Goal: Participate in discussion: Engage in conversation with other users on a specific topic

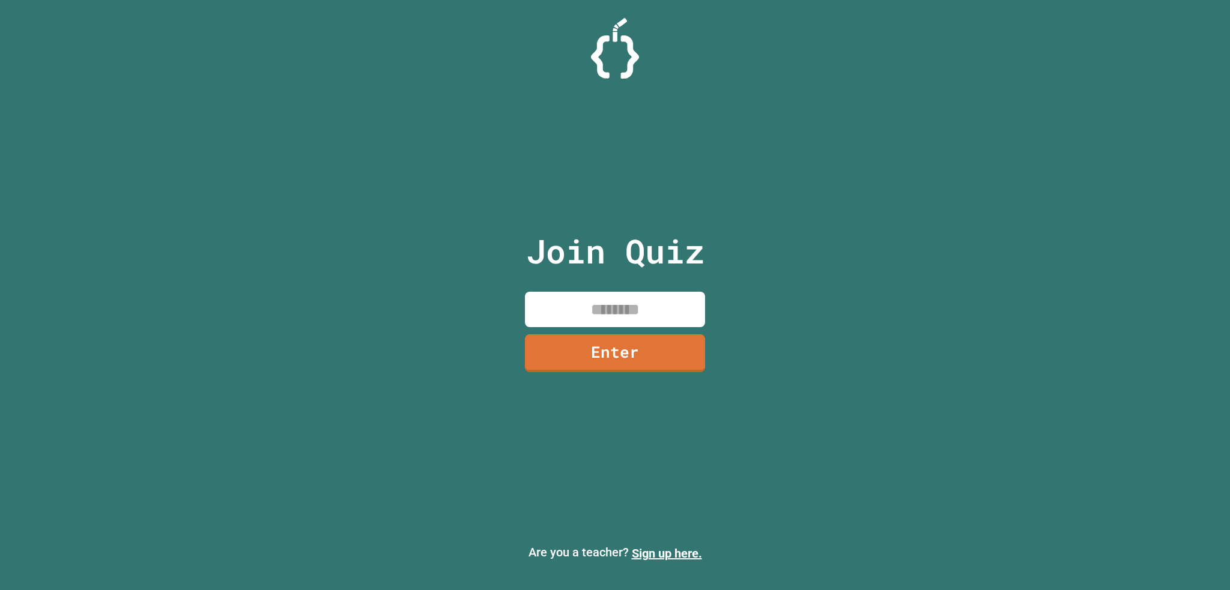
click at [667, 306] on input at bounding box center [615, 309] width 180 height 35
type input "********"
click at [580, 354] on link "Enter" at bounding box center [615, 354] width 180 height 38
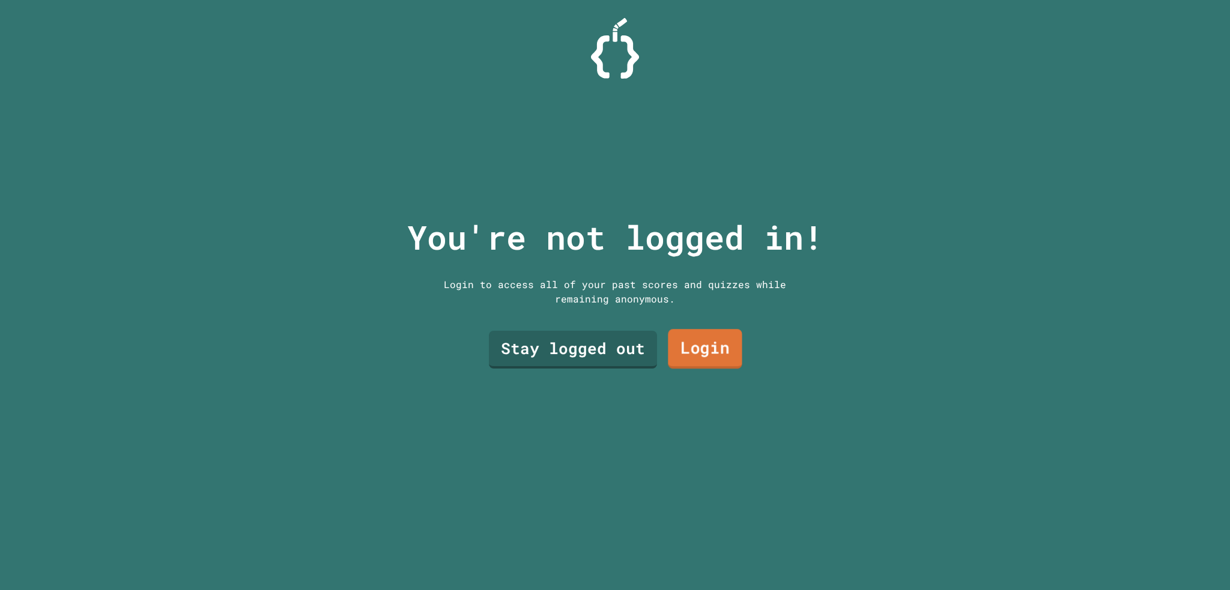
click at [718, 347] on link "Login" at bounding box center [705, 349] width 74 height 40
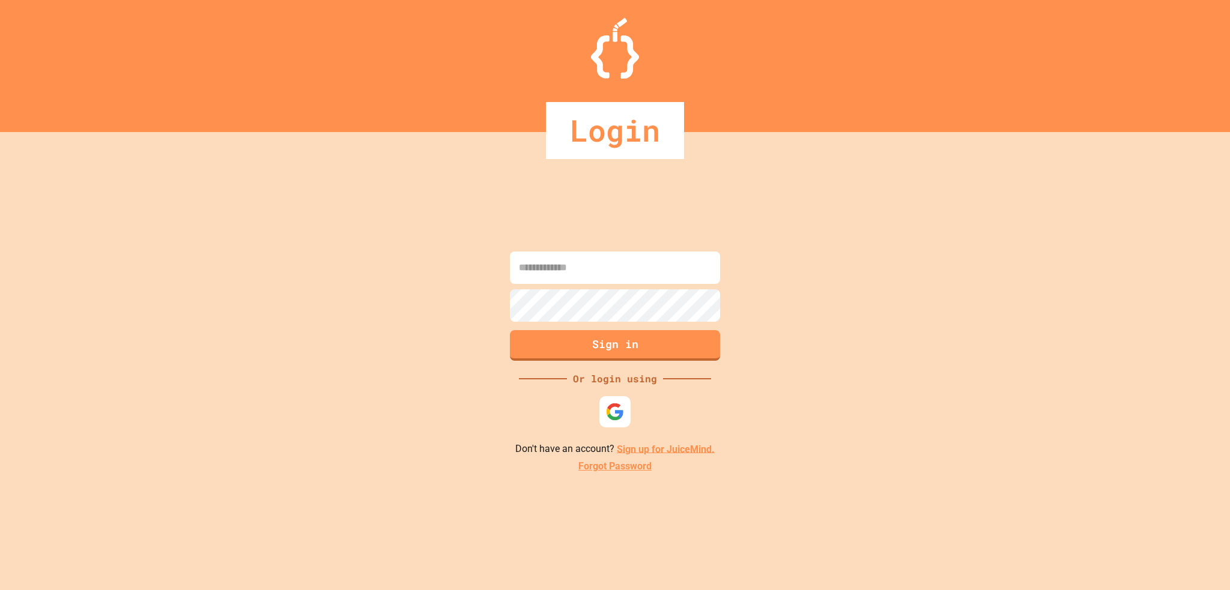
click at [602, 405] on div at bounding box center [614, 411] width 31 height 31
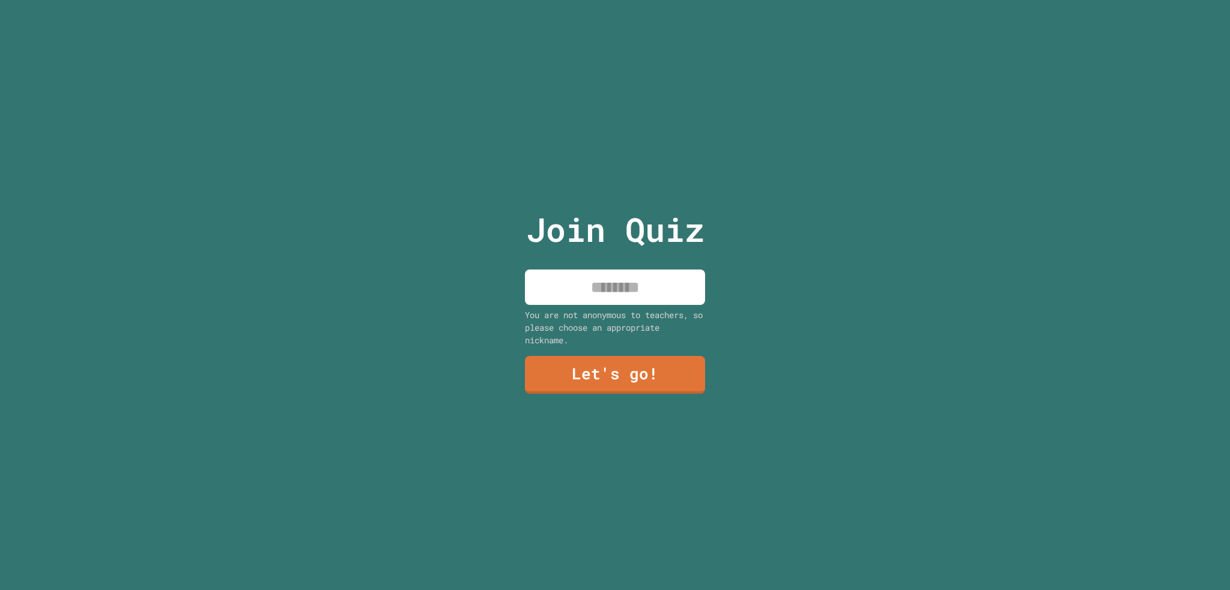
click at [656, 281] on input at bounding box center [615, 287] width 180 height 35
type input "***"
click at [661, 360] on link "Let's go!" at bounding box center [615, 374] width 180 height 40
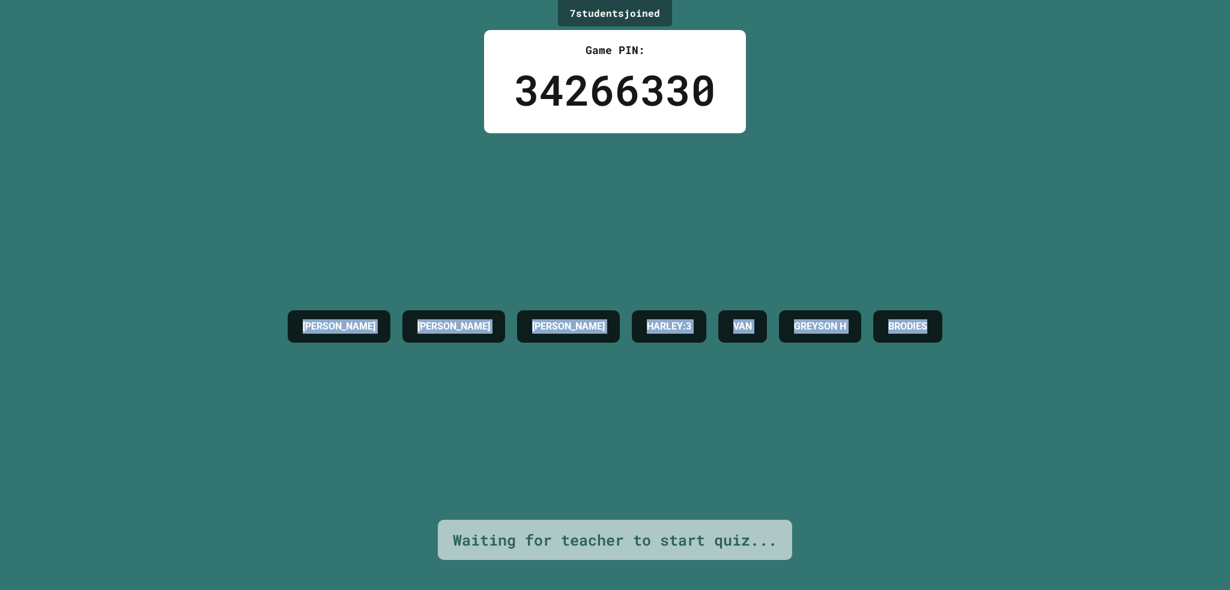
drag, startPoint x: 172, startPoint y: 240, endPoint x: 1058, endPoint y: 377, distance: 896.4
click at [1047, 397] on div "7 student s joined Game PIN: 34266330 [PERSON_NAME] [PERSON_NAME]:3 [PERSON_NAM…" at bounding box center [615, 295] width 1230 height 590
click at [1058, 377] on div "7 student s joined Game PIN: 34266330 [PERSON_NAME] [PERSON_NAME]:3 [PERSON_NAM…" at bounding box center [615, 295] width 1230 height 590
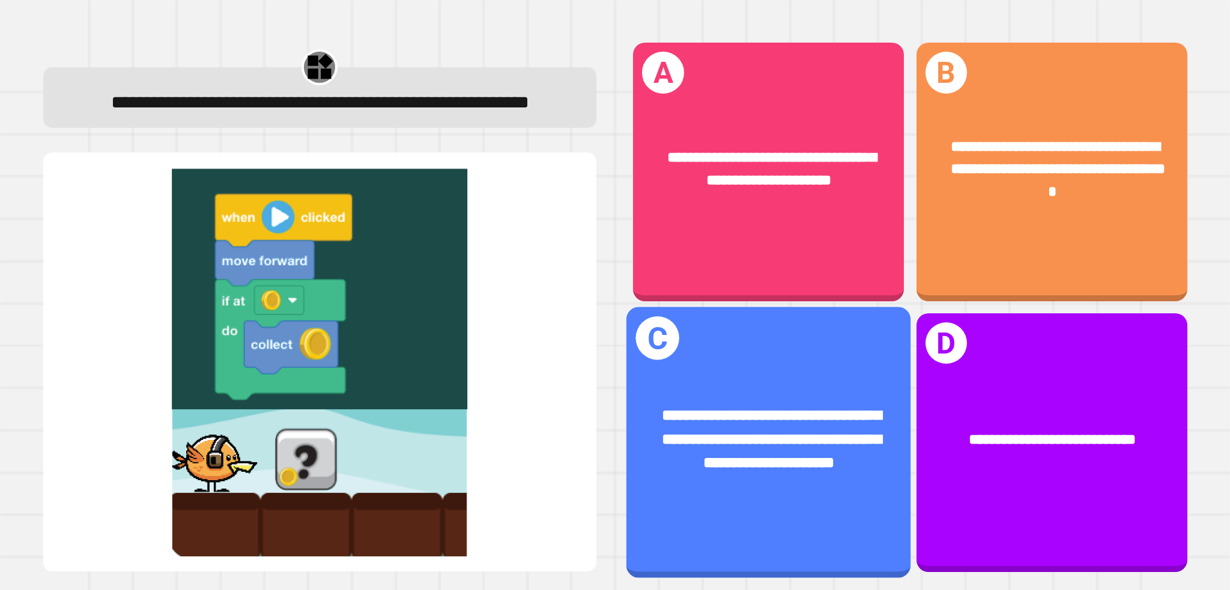
click at [786, 356] on div "**********" at bounding box center [768, 442] width 284 height 271
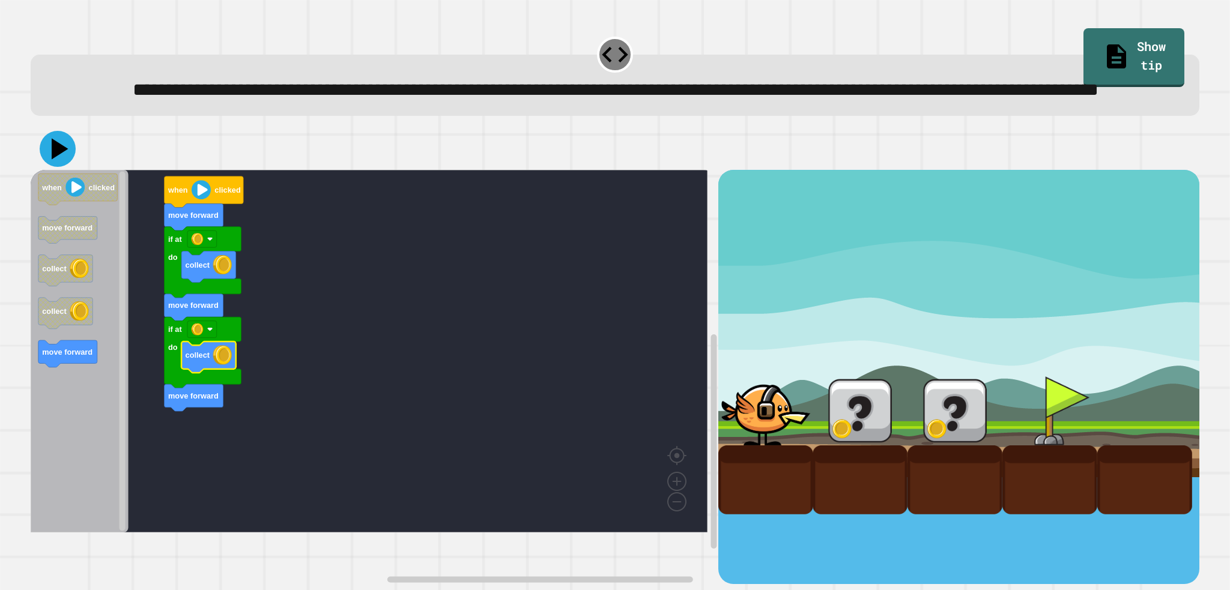
click at [54, 166] on button at bounding box center [58, 149] width 36 height 36
click at [211, 208] on icon "Blockly Workspace" at bounding box center [204, 192] width 79 height 31
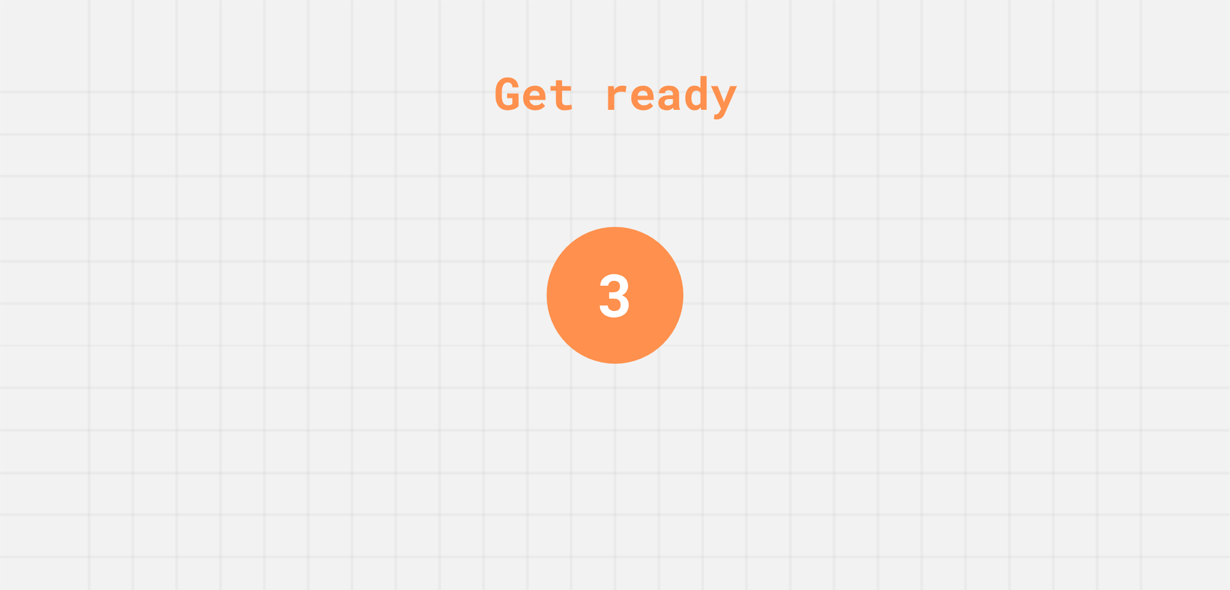
drag, startPoint x: 635, startPoint y: 291, endPoint x: 765, endPoint y: 208, distance: 153.4
click at [765, 208] on div "Get ready 3" at bounding box center [615, 295] width 1230 height 590
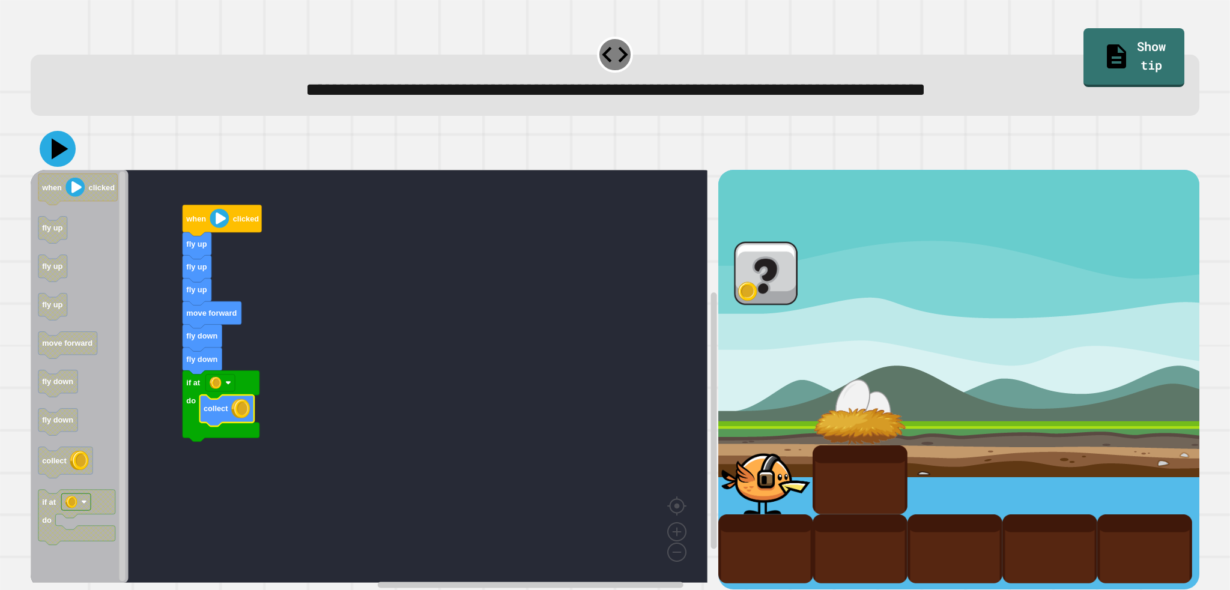
click at [55, 147] on icon at bounding box center [60, 149] width 17 height 21
click at [53, 156] on icon at bounding box center [60, 149] width 17 height 21
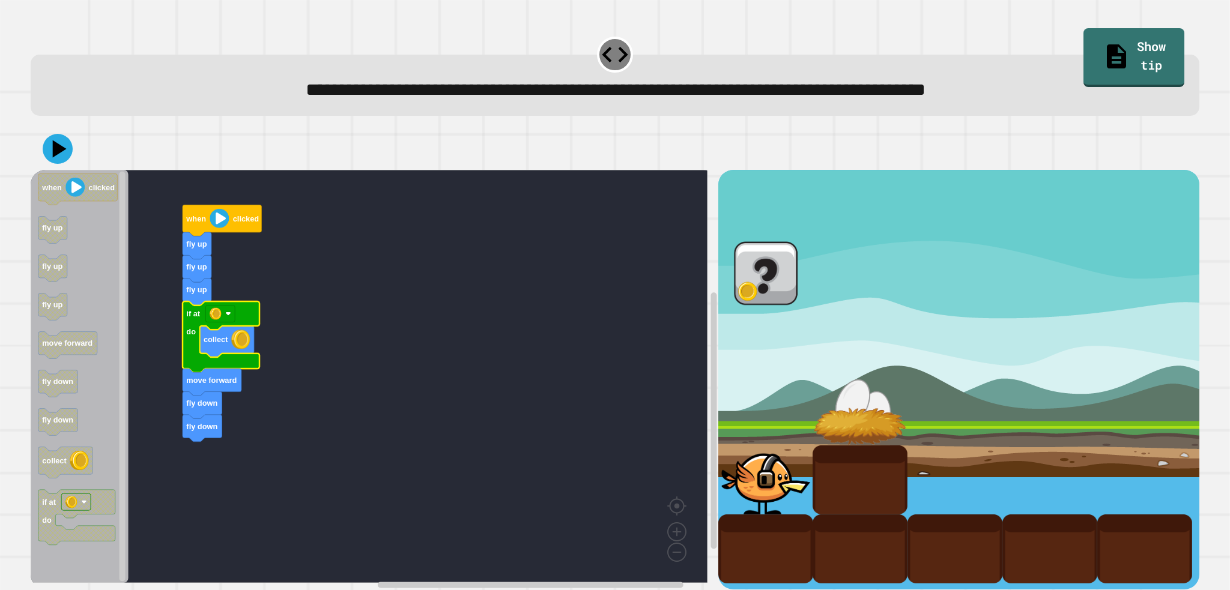
click at [49, 159] on icon at bounding box center [58, 149] width 30 height 30
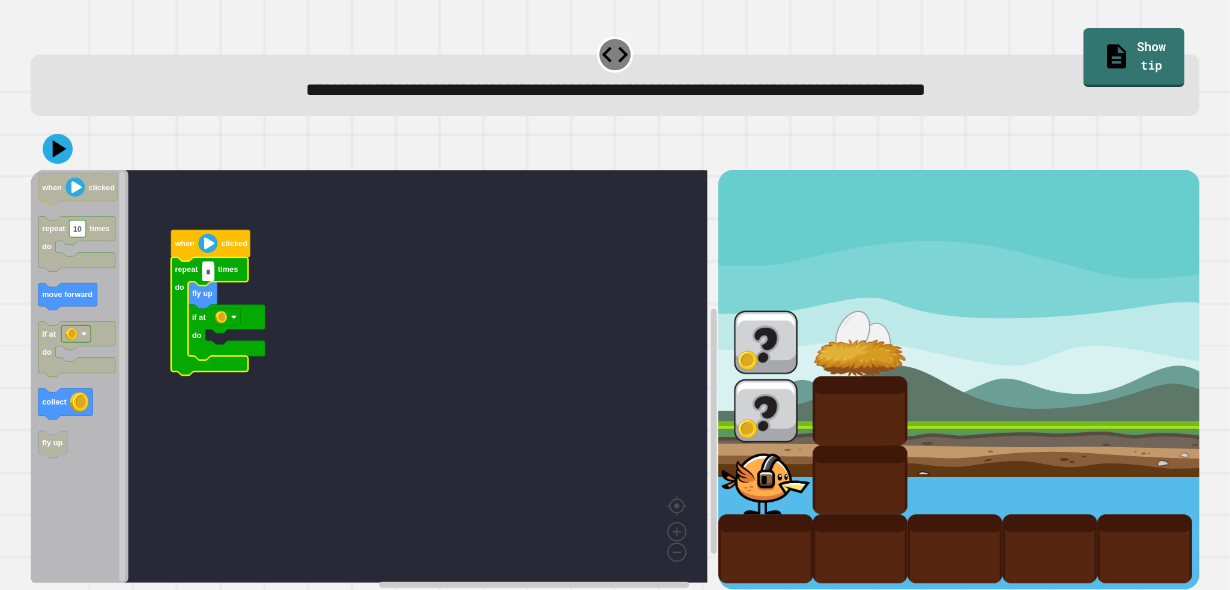
type input "*"
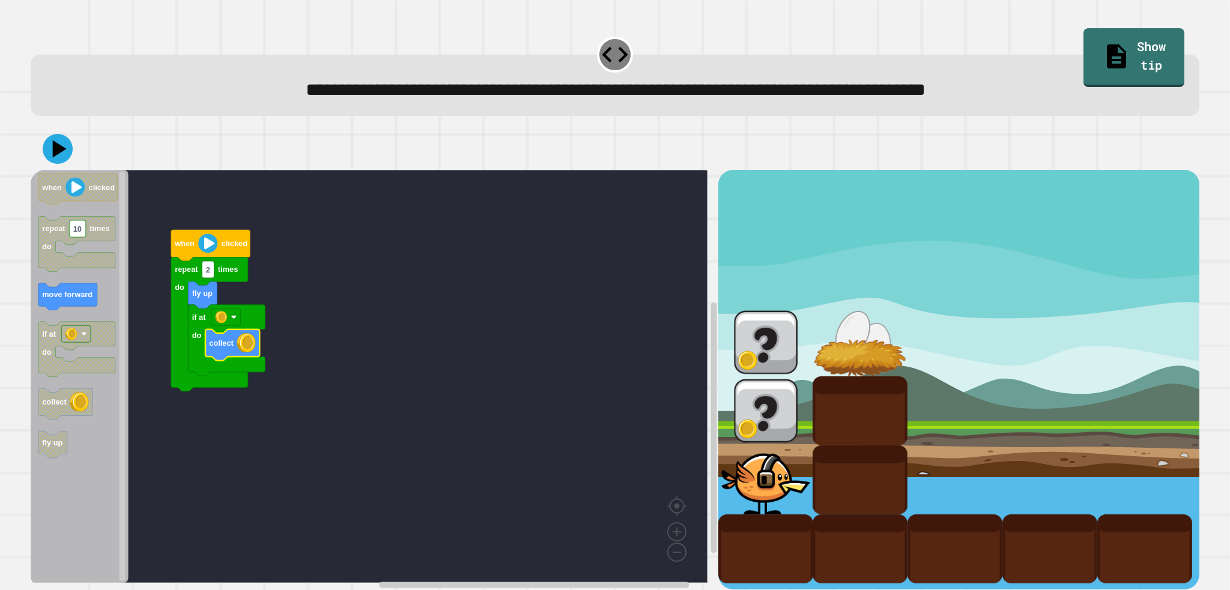
click at [461, 457] on rect "Blockly Workspace" at bounding box center [369, 376] width 677 height 413
click at [52, 147] on icon at bounding box center [57, 148] width 31 height 31
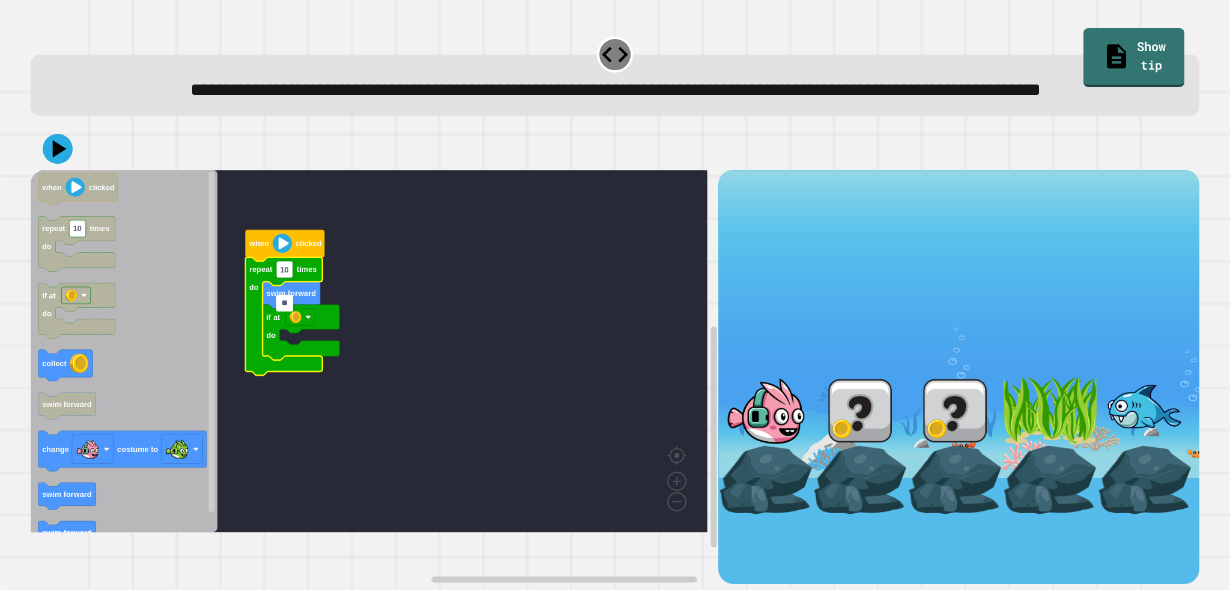
type input "*"
click at [399, 458] on rect "Blockly Workspace" at bounding box center [369, 351] width 677 height 363
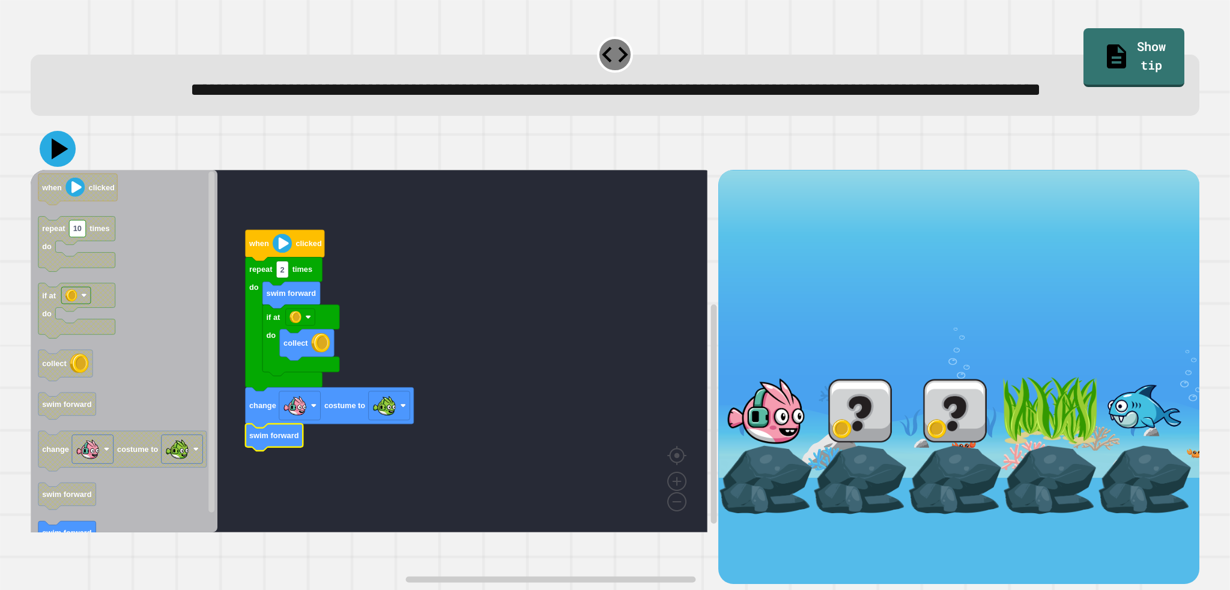
click at [44, 167] on icon at bounding box center [58, 149] width 36 height 36
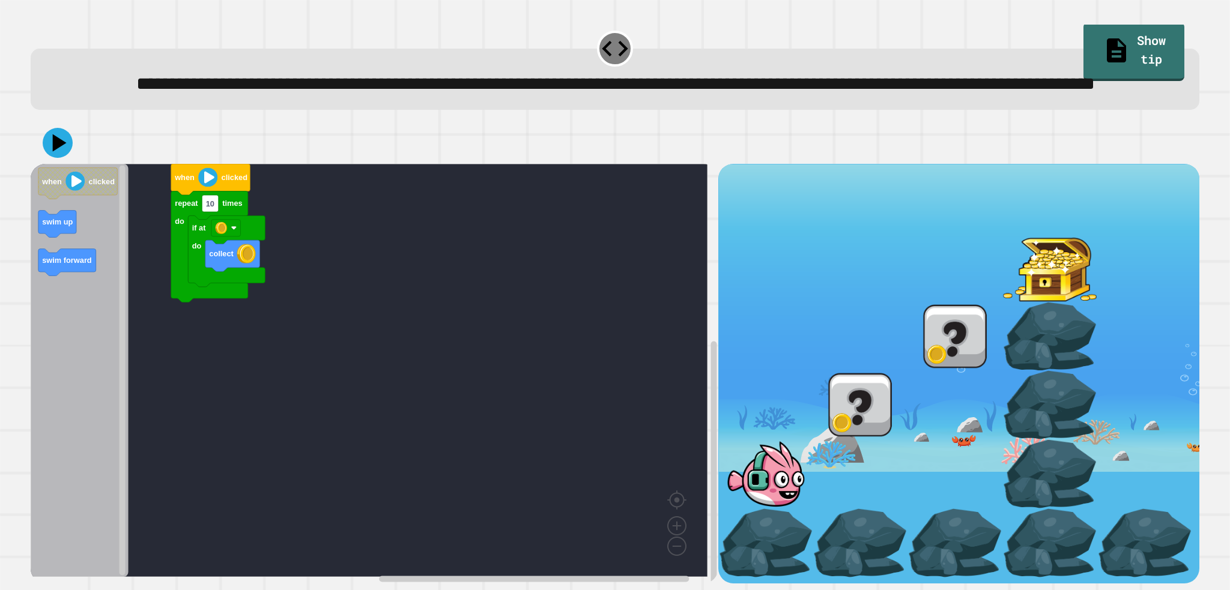
scroll to position [50, 0]
type input "*"
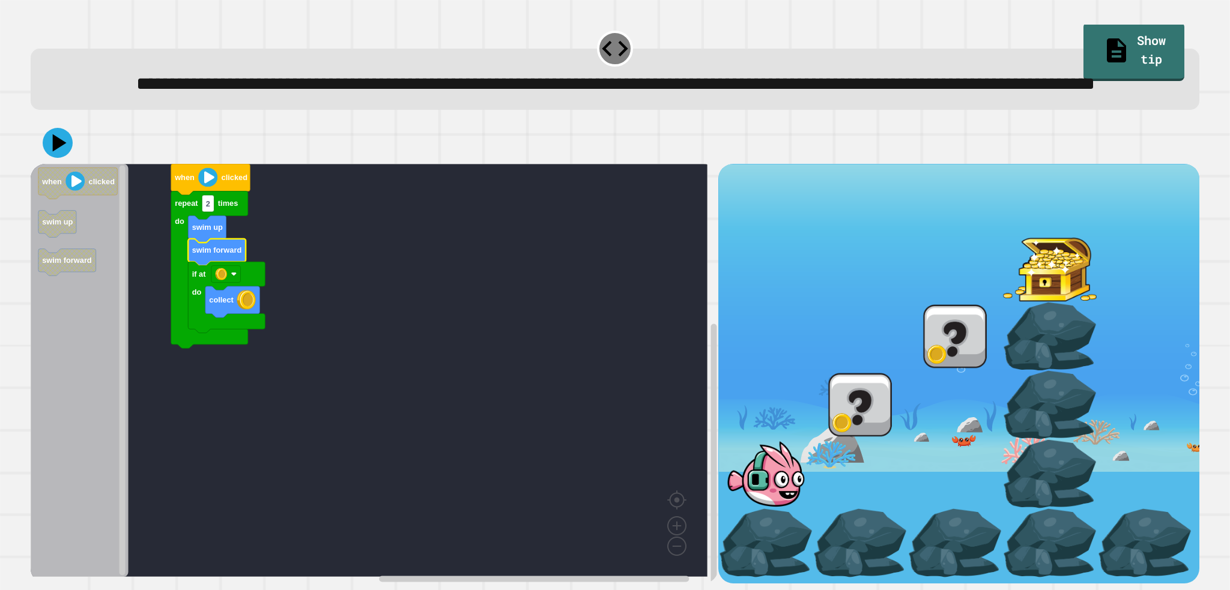
click at [392, 231] on rect "Blockly Workspace" at bounding box center [369, 370] width 677 height 413
click at [203, 195] on rect "Blockly Workspace" at bounding box center [208, 203] width 12 height 17
type input "*"
click at [341, 235] on rect "Blockly Workspace" at bounding box center [369, 370] width 677 height 413
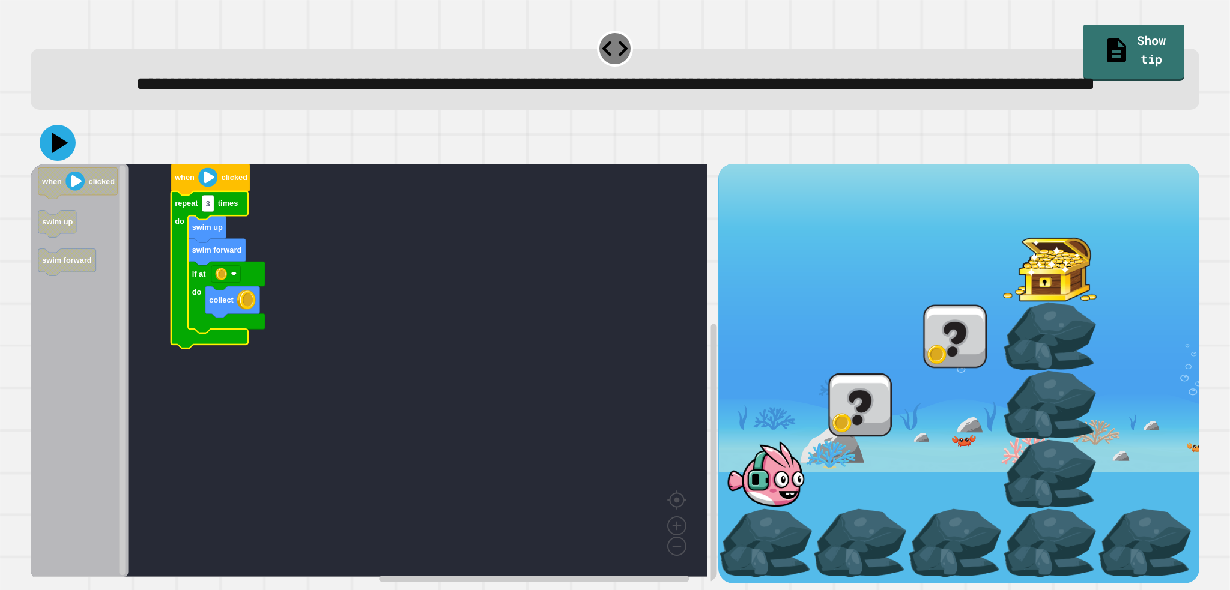
click at [47, 125] on icon at bounding box center [58, 143] width 36 height 36
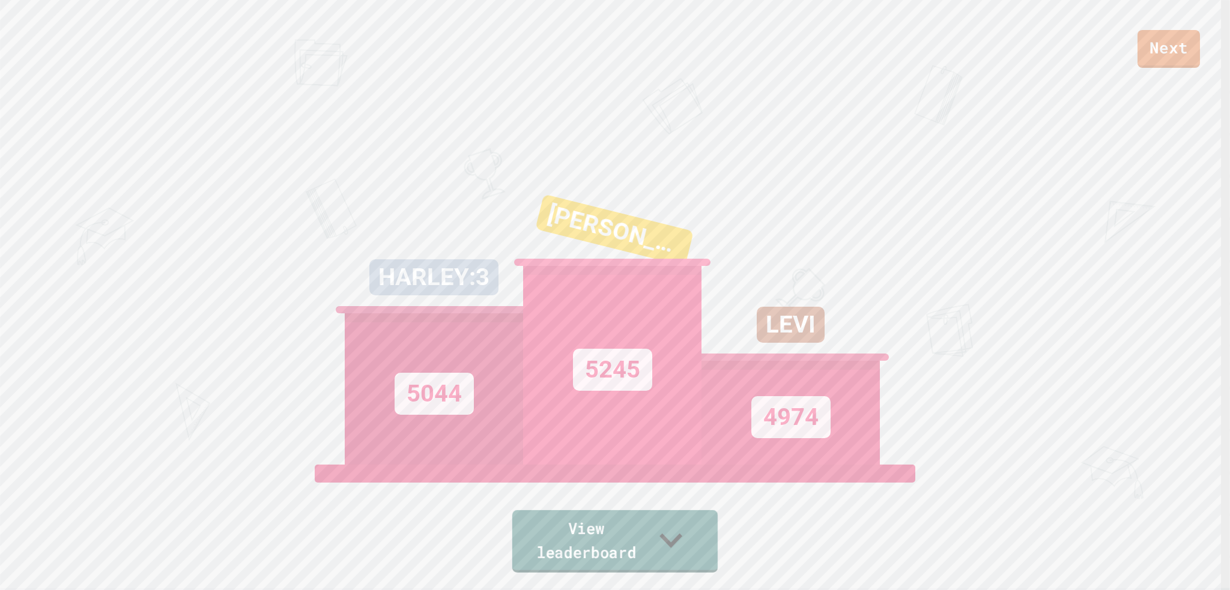
click at [694, 547] on icon at bounding box center [671, 539] width 46 height 47
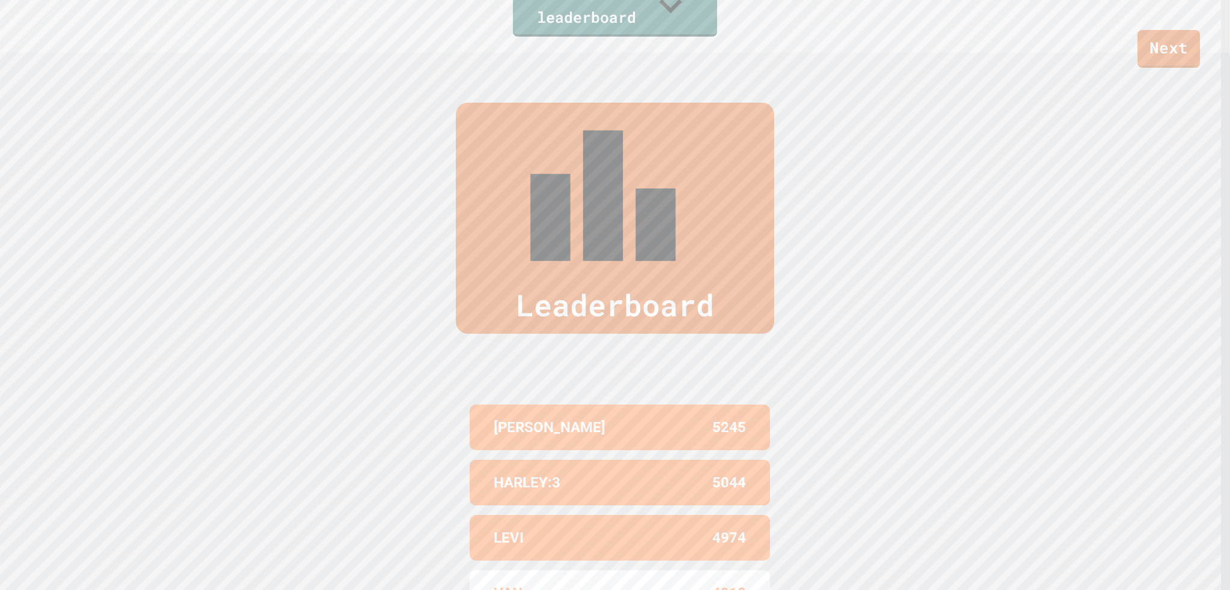
scroll to position [595, 0]
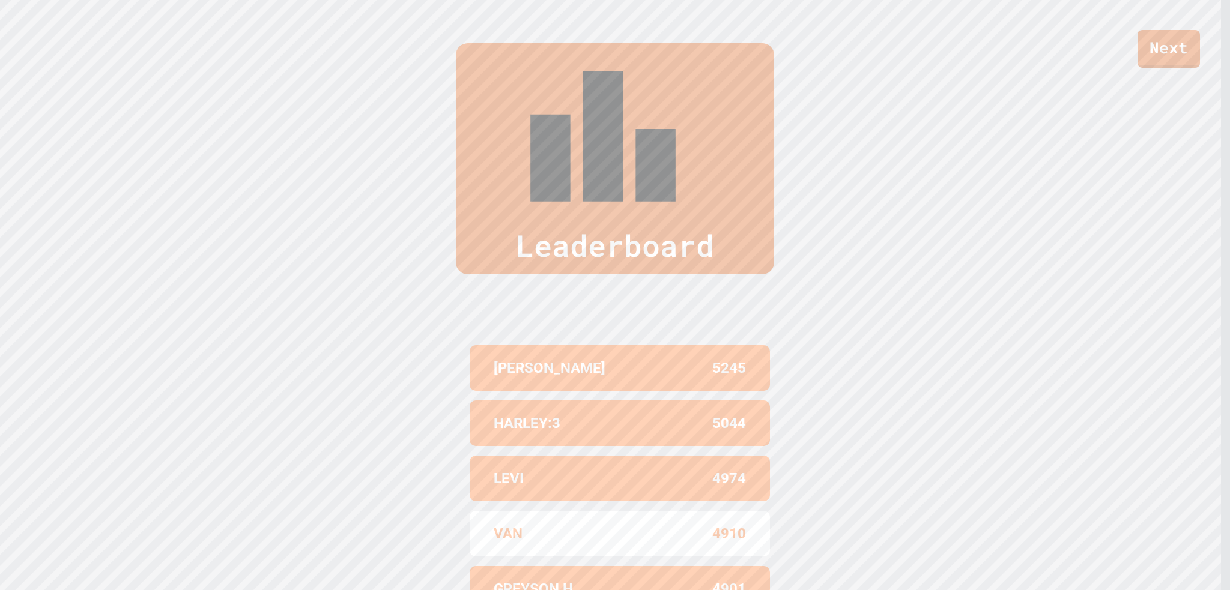
click at [1159, 52] on link "Next" at bounding box center [1168, 49] width 62 height 38
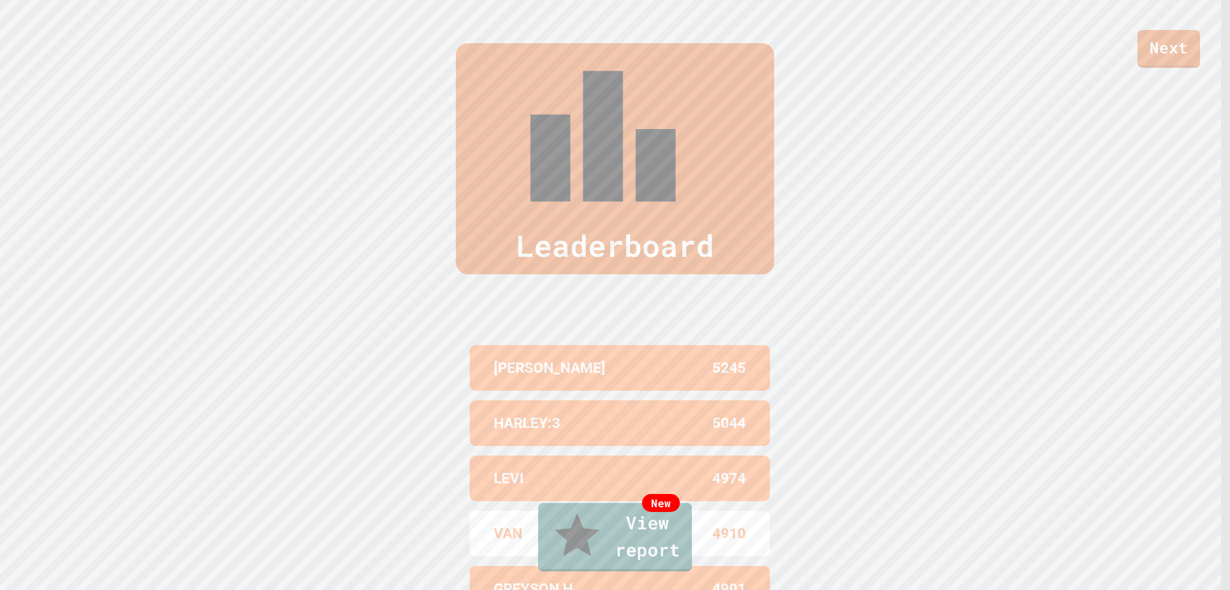
drag, startPoint x: 605, startPoint y: 387, endPoint x: 613, endPoint y: 403, distance: 17.2
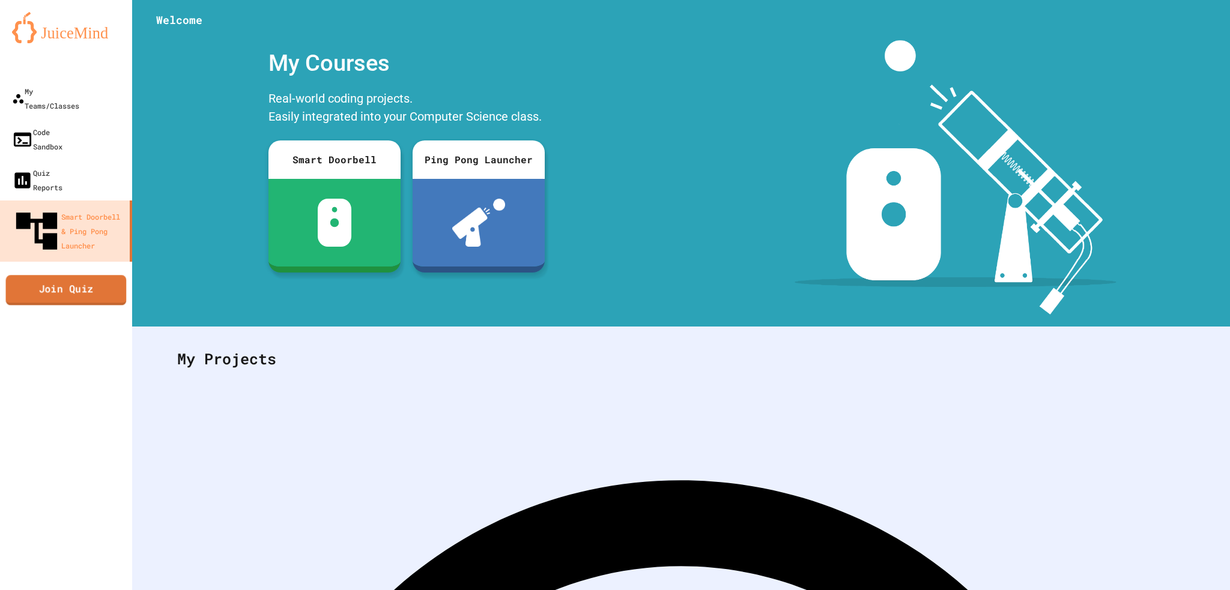
click at [40, 275] on link "Join Quiz" at bounding box center [66, 290] width 121 height 30
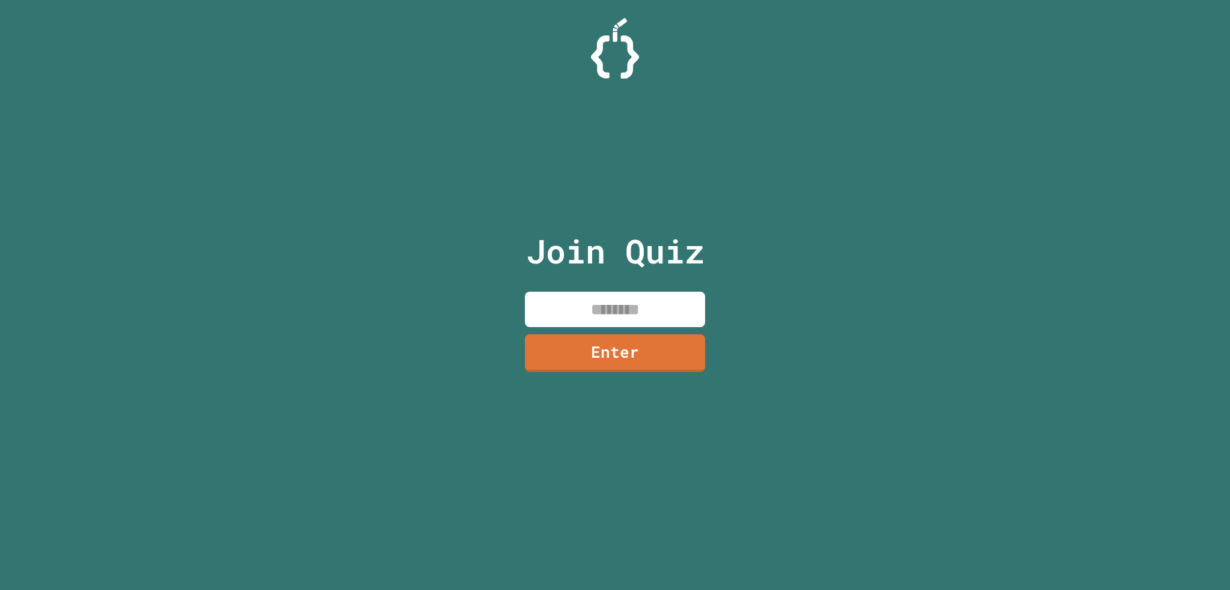
click at [592, 306] on input at bounding box center [615, 309] width 180 height 35
type input "********"
click at [704, 348] on div "Join Quiz ******** Enter" at bounding box center [615, 295] width 202 height 530
click at [671, 343] on link "Enter" at bounding box center [616, 352] width 180 height 40
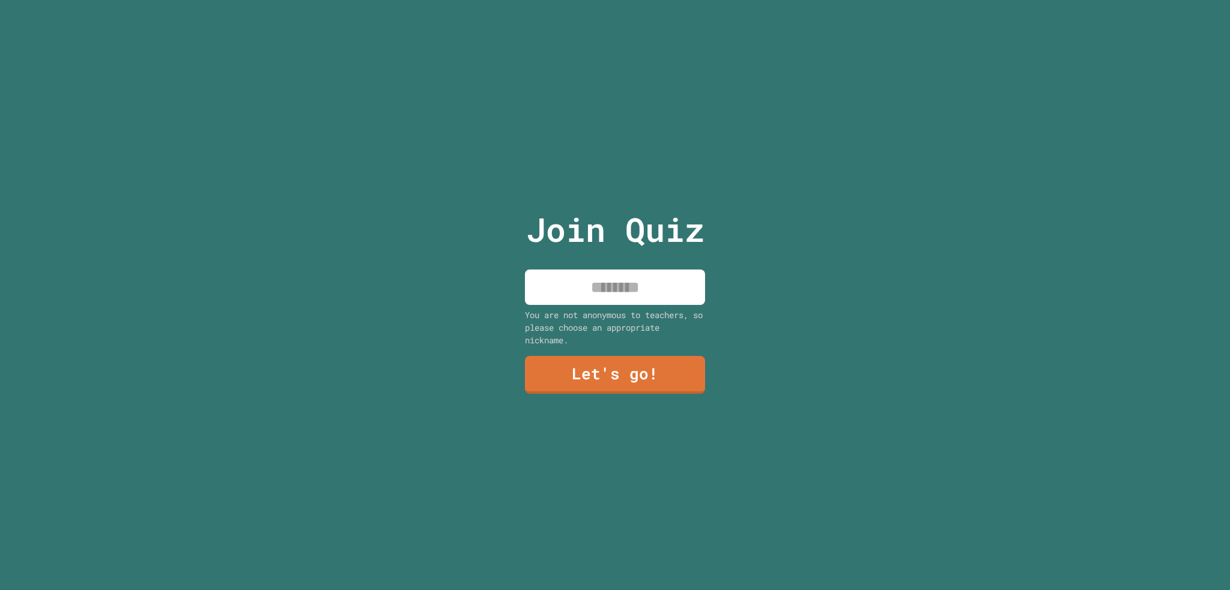
click at [661, 300] on input at bounding box center [615, 287] width 180 height 35
click at [661, 299] on input at bounding box center [615, 287] width 180 height 35
type input "***"
click at [647, 363] on link "Let's go!" at bounding box center [615, 374] width 183 height 38
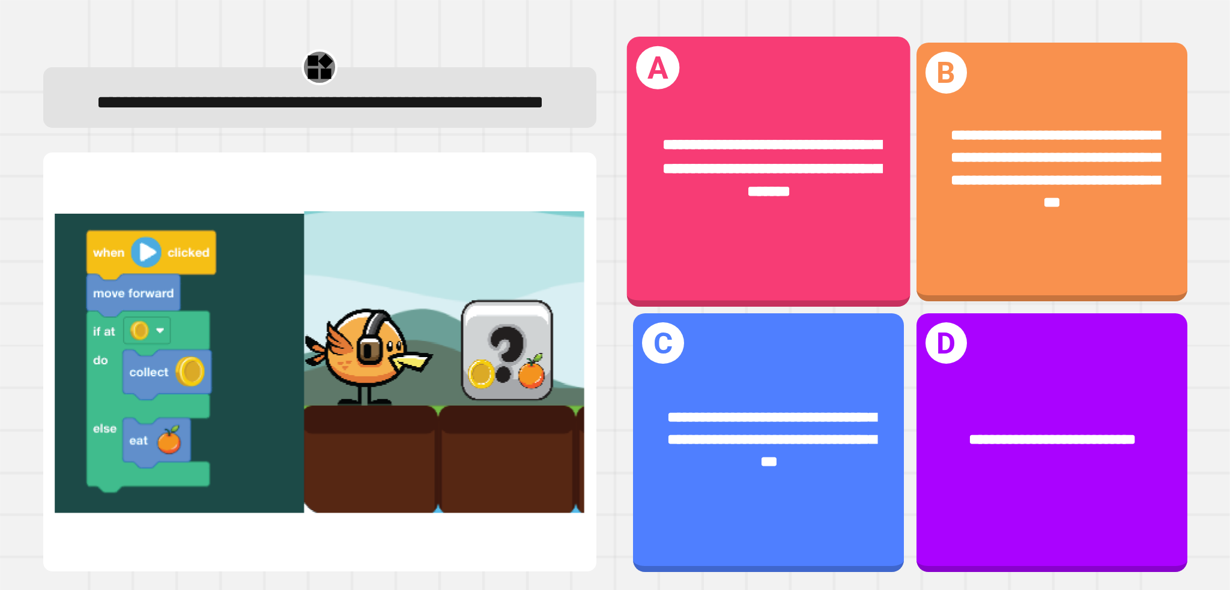
click at [754, 350] on div "**********" at bounding box center [768, 443] width 271 height 258
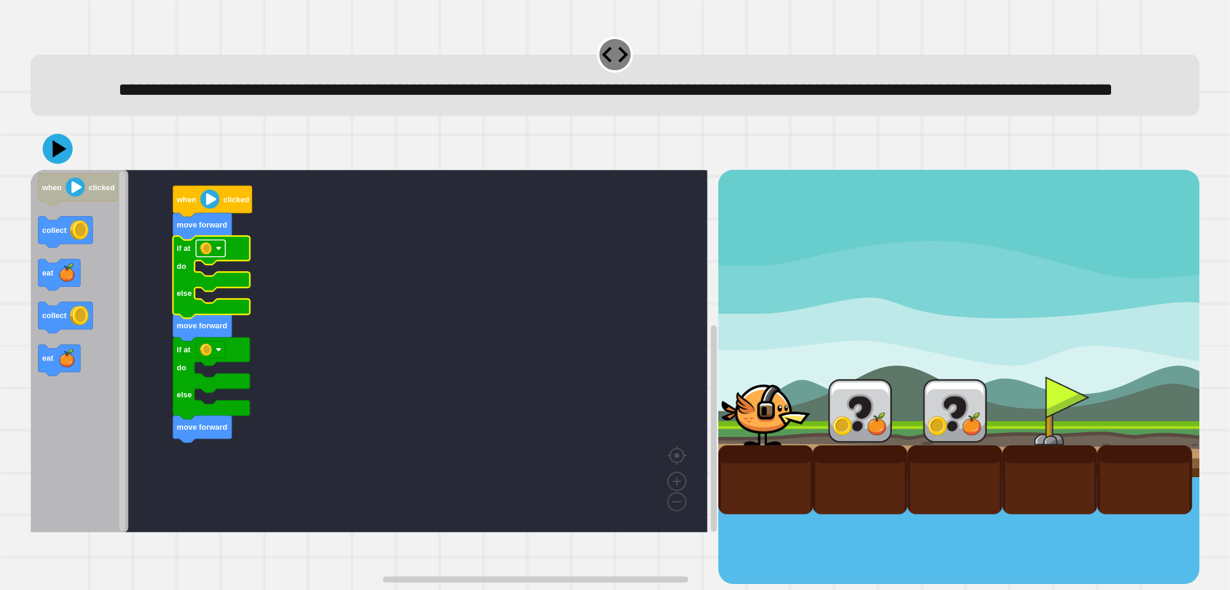
click at [212, 257] on rect "Blockly Workspace" at bounding box center [210, 248] width 29 height 17
click at [354, 321] on rect "Blockly Workspace" at bounding box center [369, 351] width 677 height 363
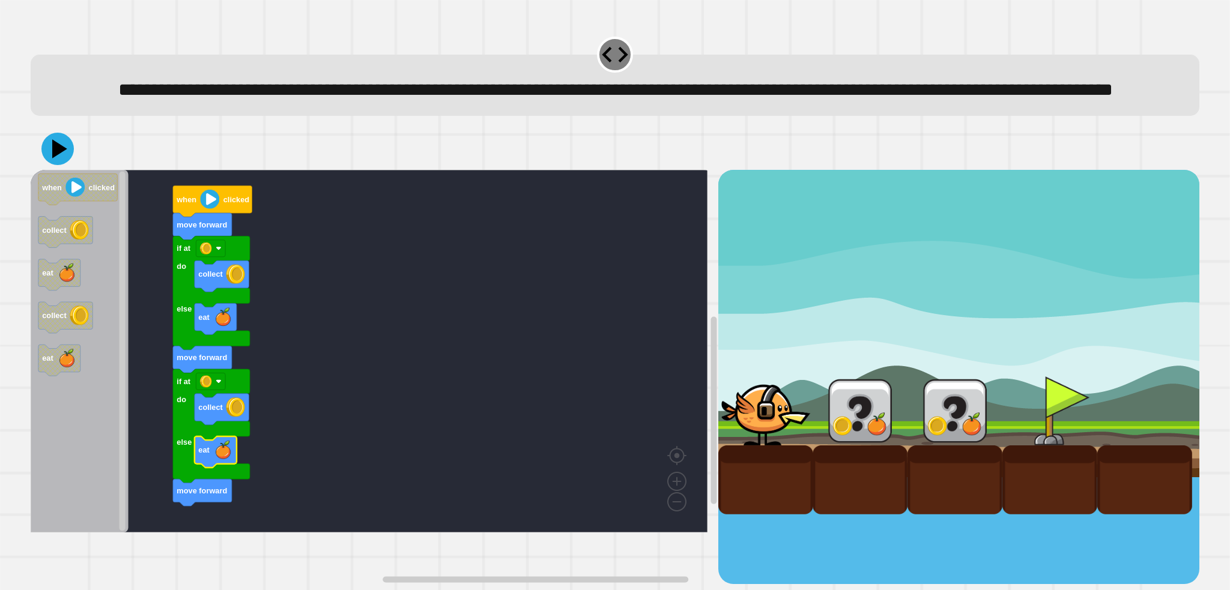
click at [55, 159] on icon at bounding box center [59, 149] width 15 height 19
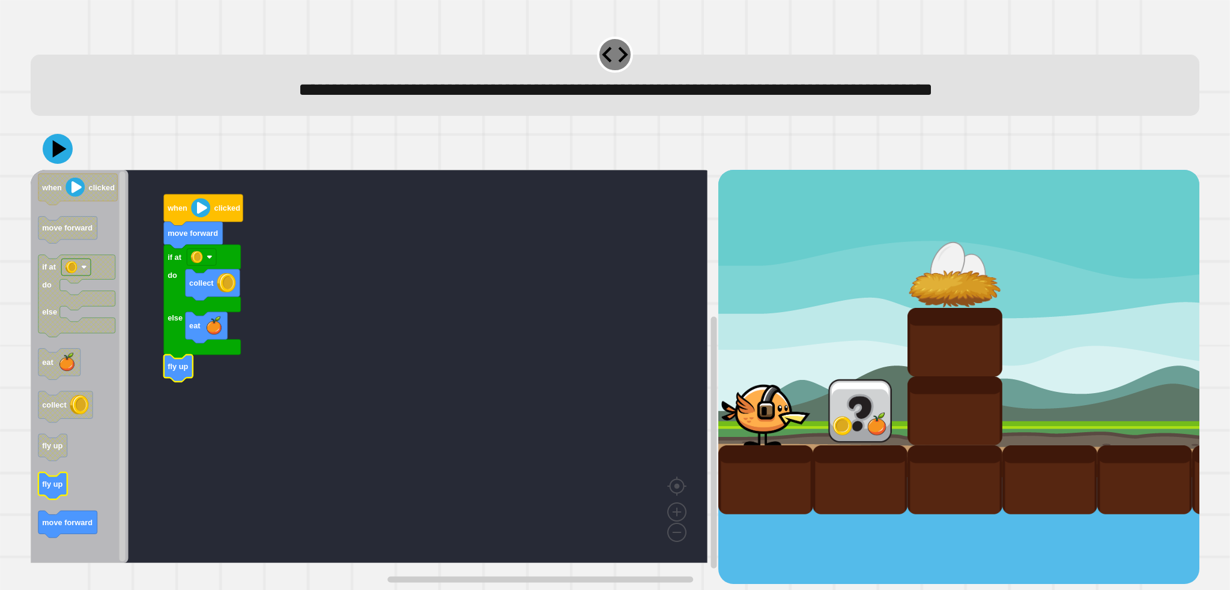
click at [56, 496] on icon "when clicked move forward if at do else eat collect fly up fly up move forward" at bounding box center [80, 366] width 98 height 393
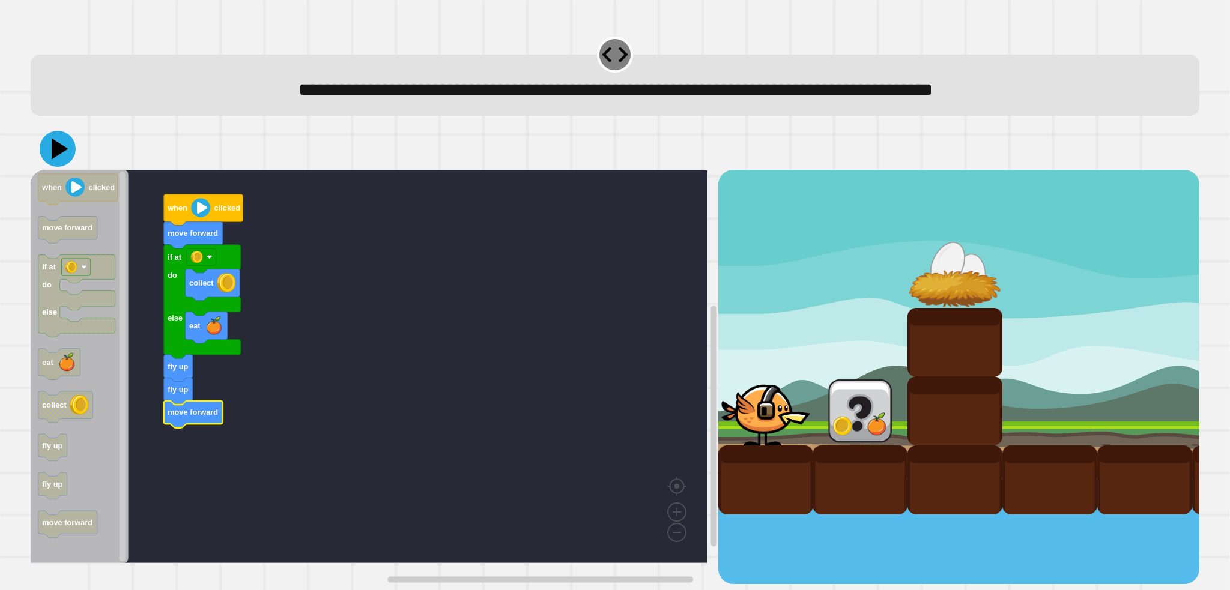
click at [60, 154] on icon at bounding box center [60, 149] width 17 height 21
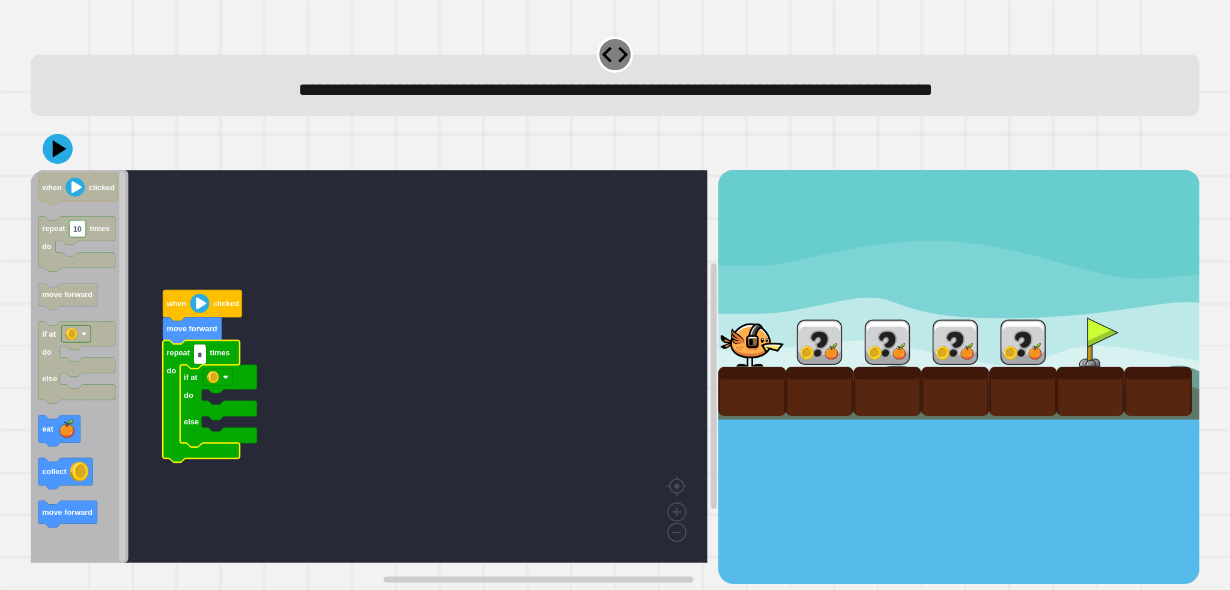
type input "*"
click at [341, 419] on rect "Blockly Workspace" at bounding box center [369, 366] width 677 height 393
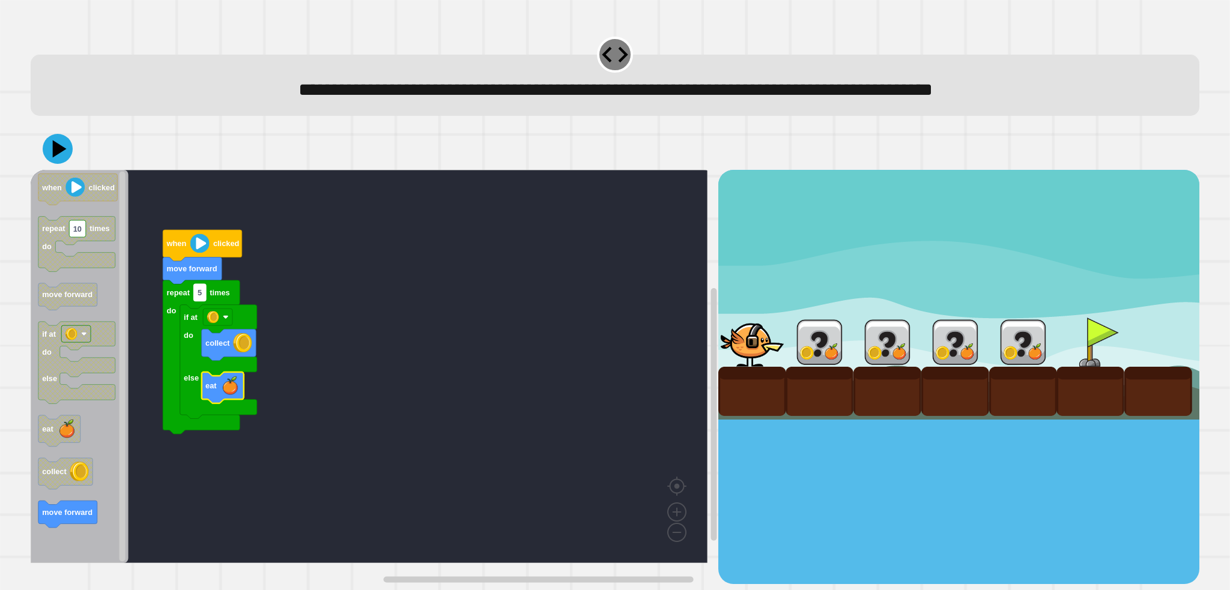
click at [203, 292] on rect "Blockly Workspace" at bounding box center [200, 293] width 12 height 17
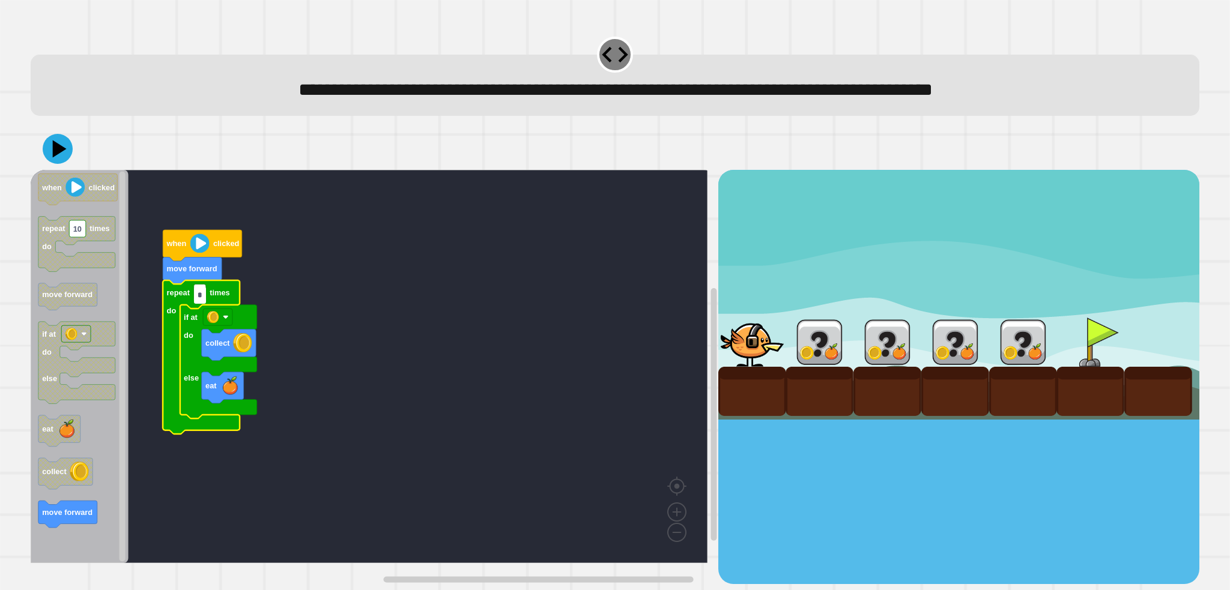
type input "*"
click at [420, 371] on rect "Blockly Workspace" at bounding box center [369, 366] width 677 height 393
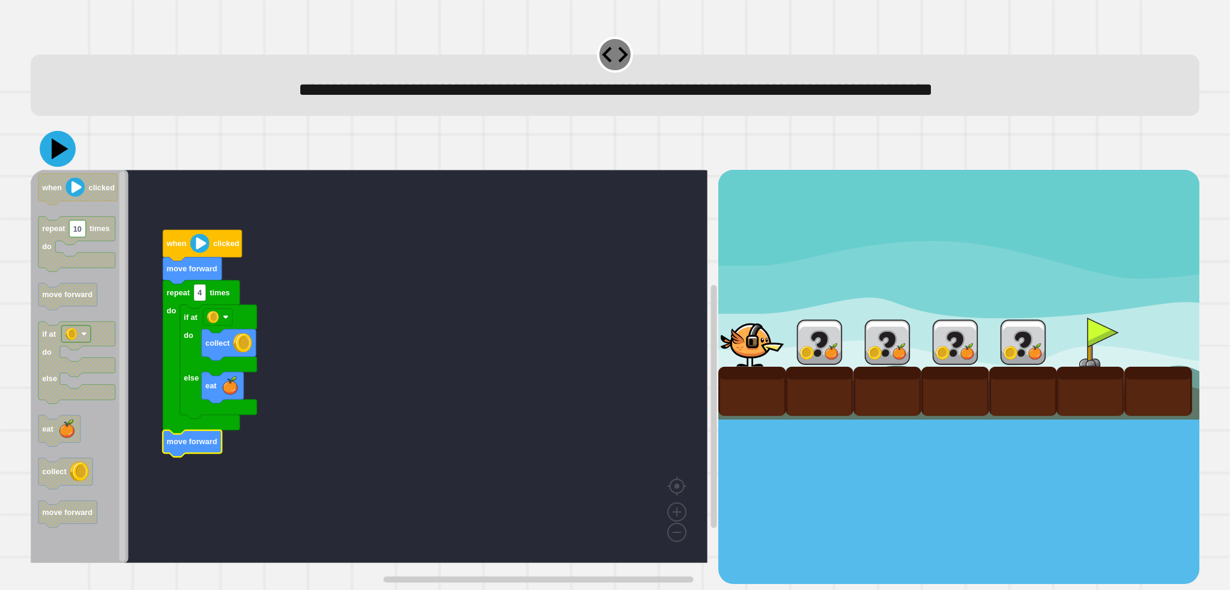
click at [59, 147] on icon at bounding box center [58, 149] width 36 height 36
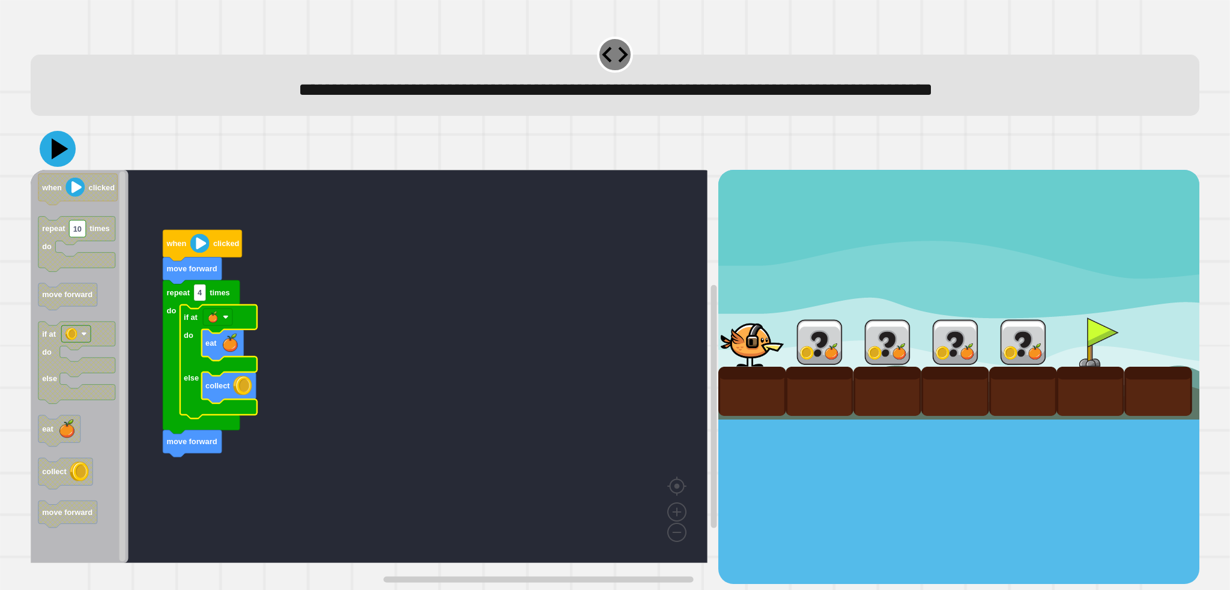
click at [47, 154] on icon at bounding box center [58, 149] width 36 height 36
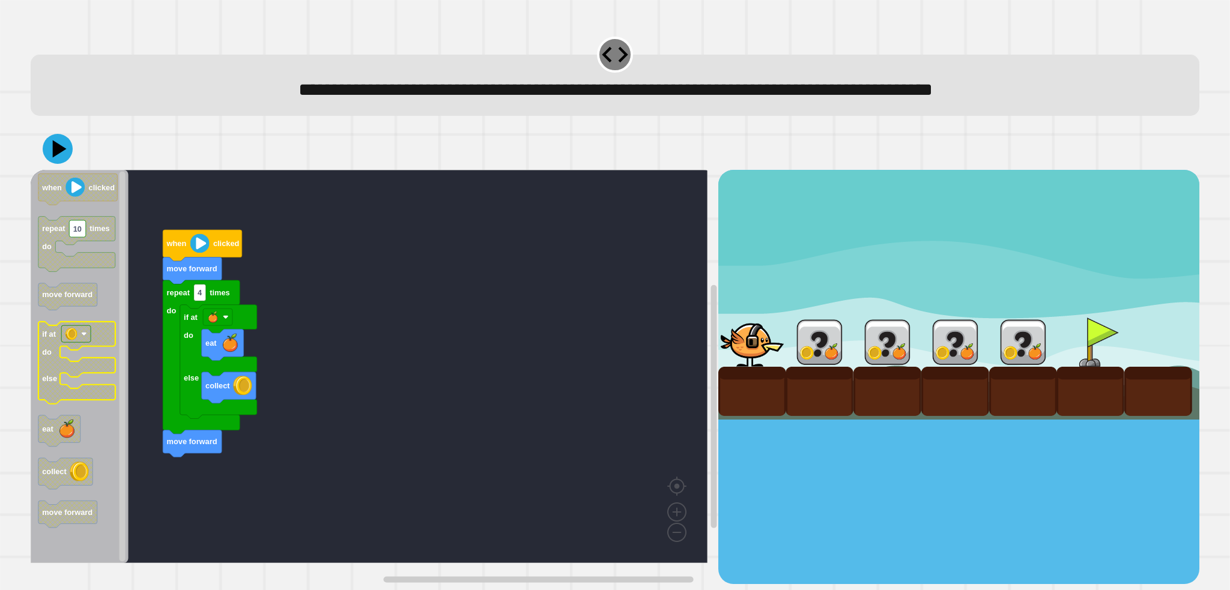
click at [156, 331] on div "when clicked move forward repeat 4 times do move forward if at do else eat coll…" at bounding box center [374, 377] width 687 height 414
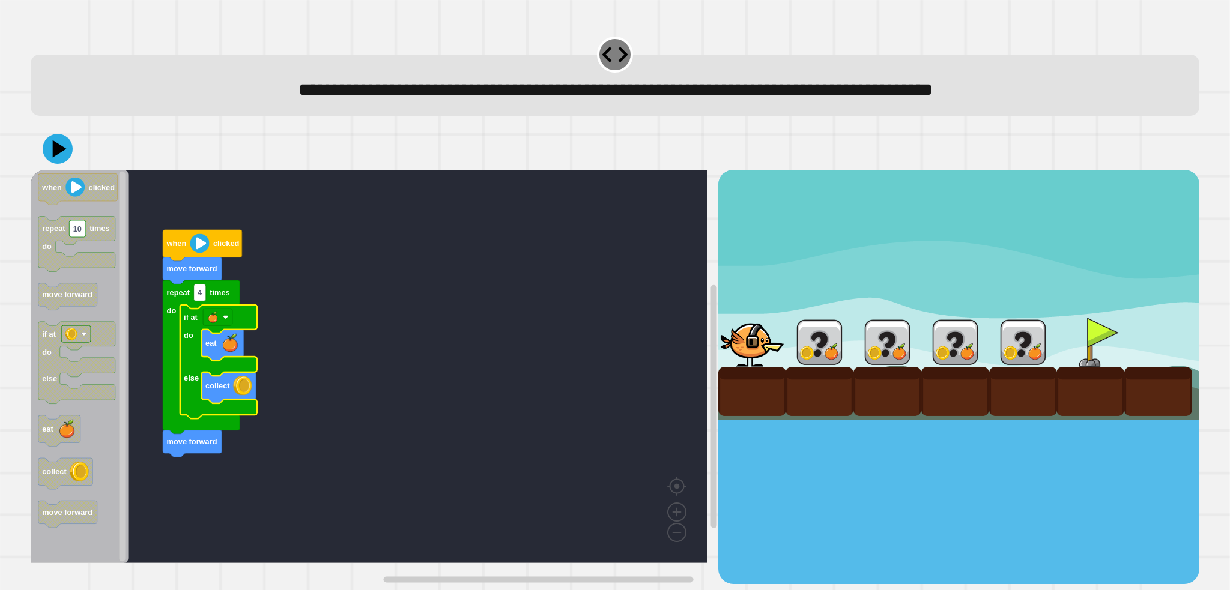
click at [213, 329] on icon "Blockly Workspace" at bounding box center [218, 362] width 77 height 114
click at [214, 323] on image "Blockly Workspace" at bounding box center [213, 317] width 12 height 12
click at [265, 335] on rect "Blockly Workspace" at bounding box center [369, 366] width 677 height 393
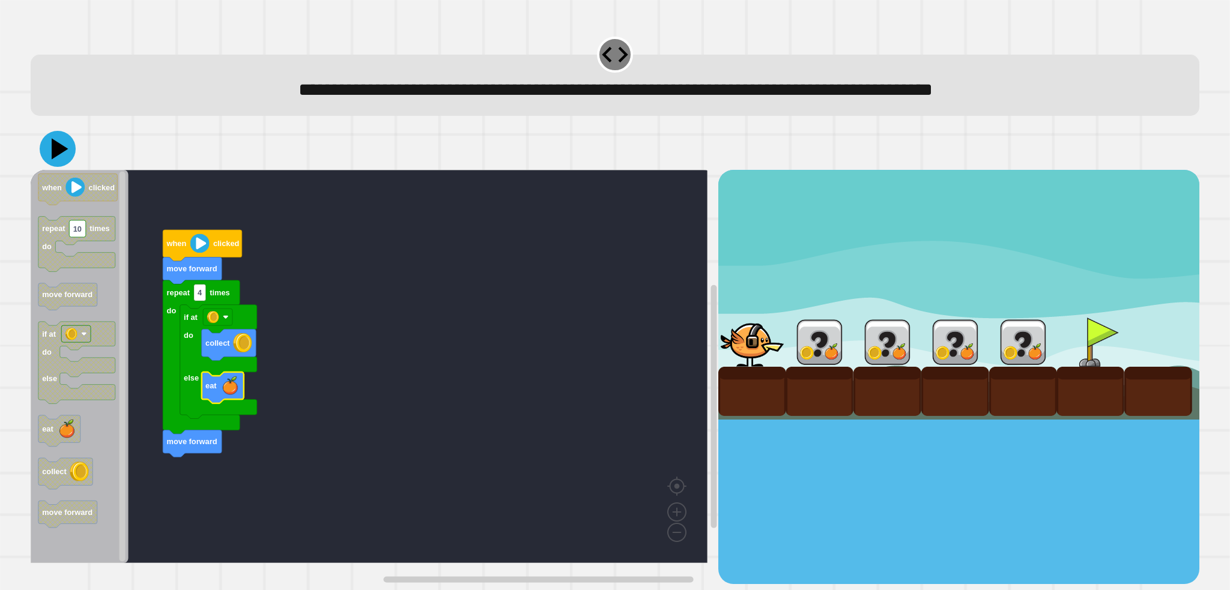
click at [68, 148] on icon at bounding box center [58, 149] width 36 height 36
click at [357, 426] on rect "Blockly Workspace" at bounding box center [369, 366] width 677 height 393
click at [67, 158] on icon at bounding box center [58, 149] width 36 height 36
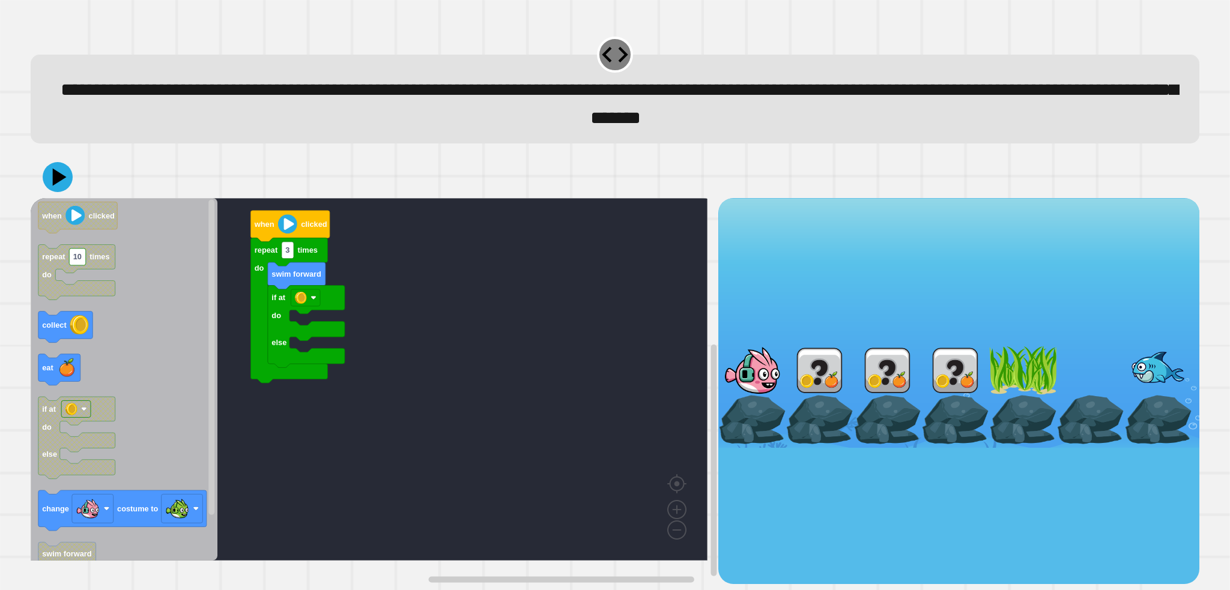
click at [466, 355] on rect "Blockly Workspace" at bounding box center [369, 379] width 677 height 363
click at [99, 333] on icon "Blockly Workspace" at bounding box center [124, 379] width 187 height 363
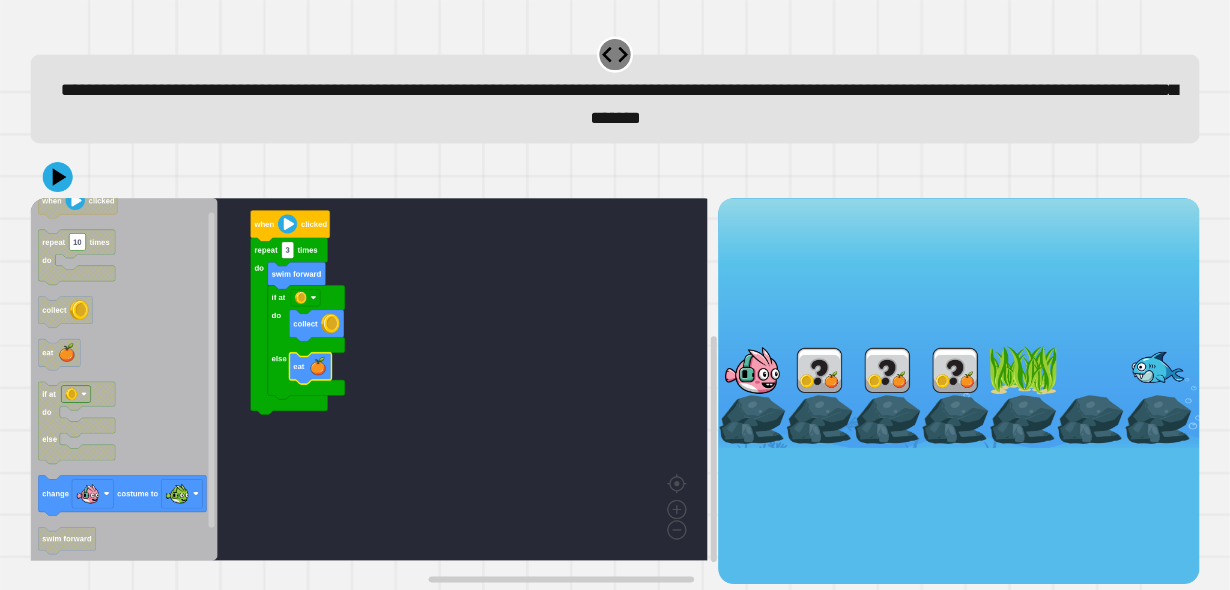
click at [390, 448] on rect "Blockly Workspace" at bounding box center [369, 379] width 677 height 363
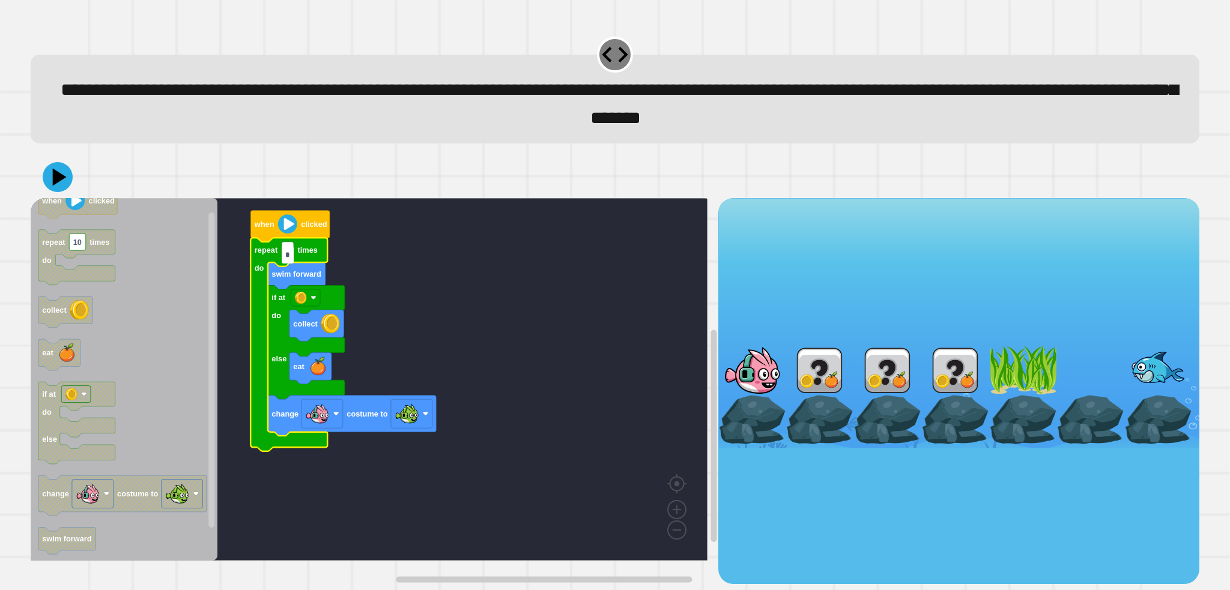
type input "*"
click at [544, 346] on rect "Blockly Workspace" at bounding box center [369, 379] width 677 height 363
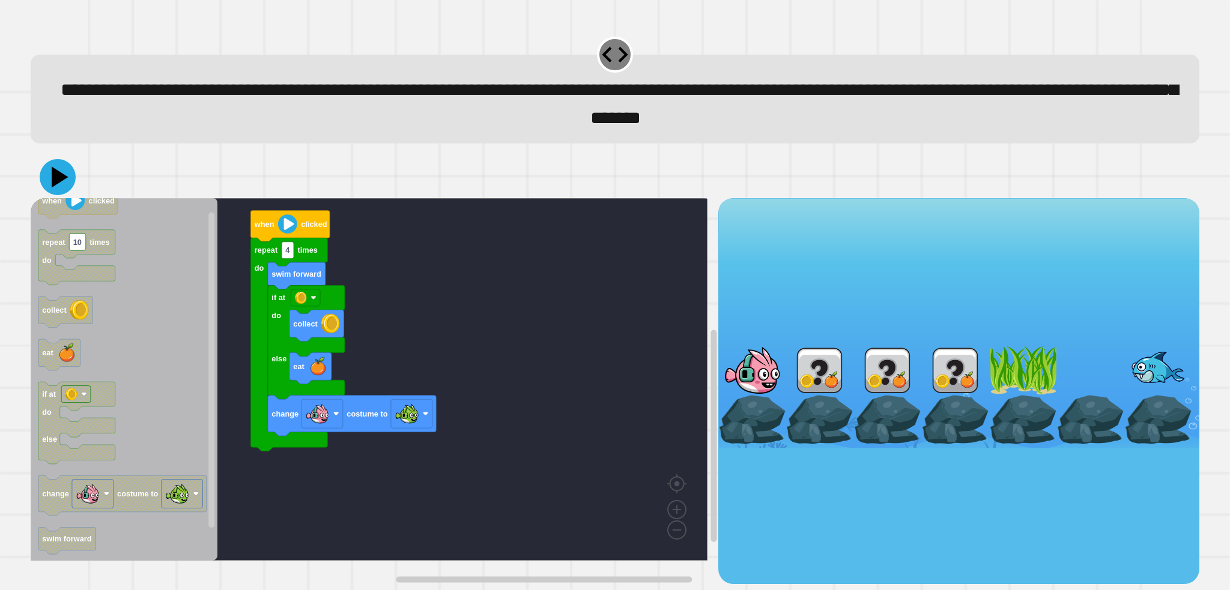
click at [63, 175] on icon at bounding box center [58, 177] width 36 height 36
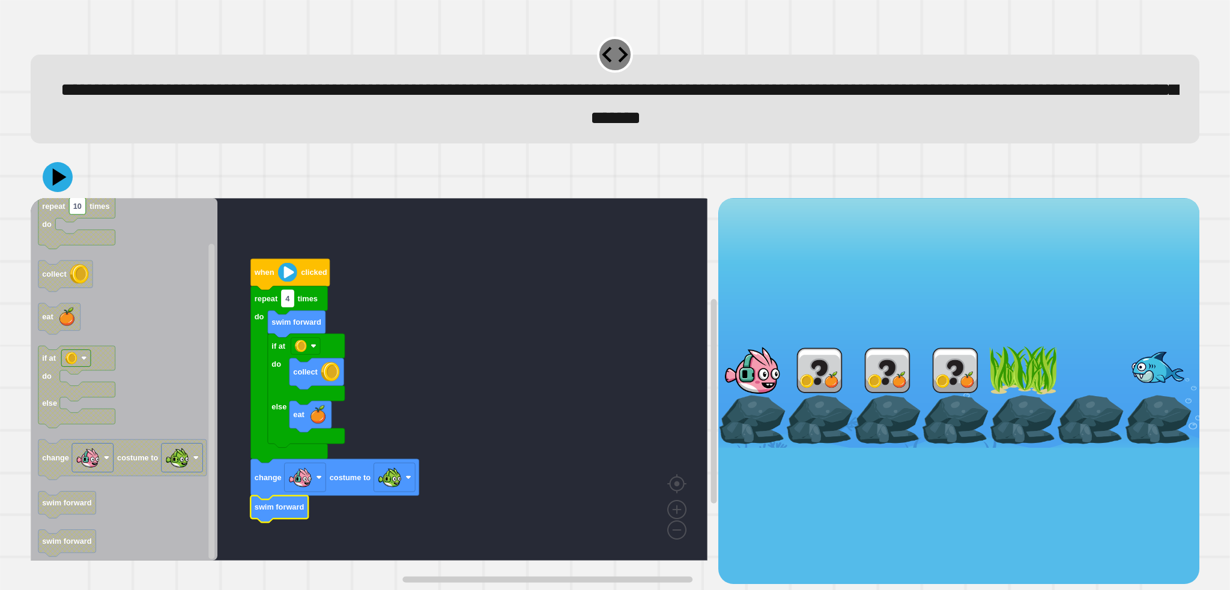
click at [293, 306] on rect "Blockly Workspace" at bounding box center [288, 298] width 12 height 17
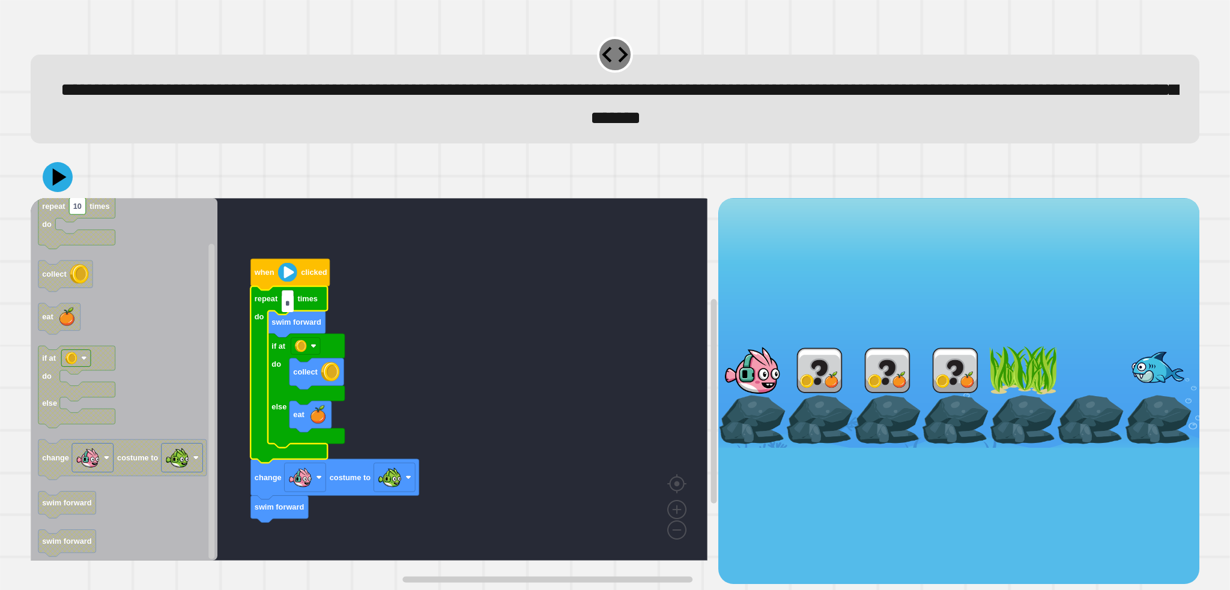
type input "*"
click at [544, 364] on rect "Blockly Workspace" at bounding box center [369, 379] width 677 height 363
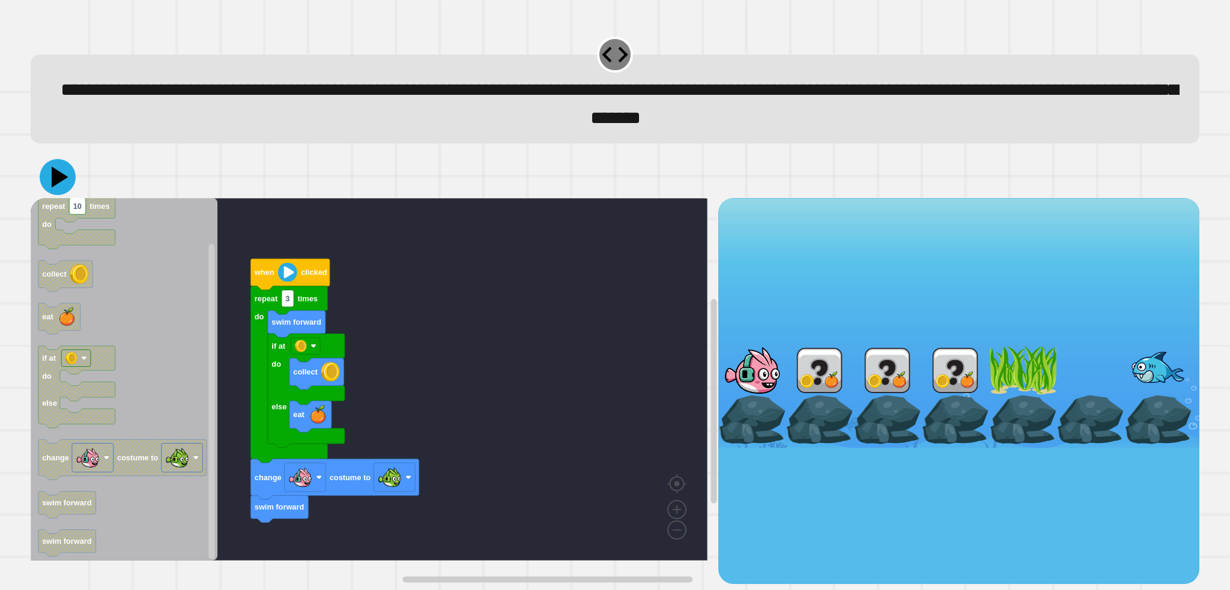
click at [62, 179] on icon at bounding box center [58, 177] width 36 height 36
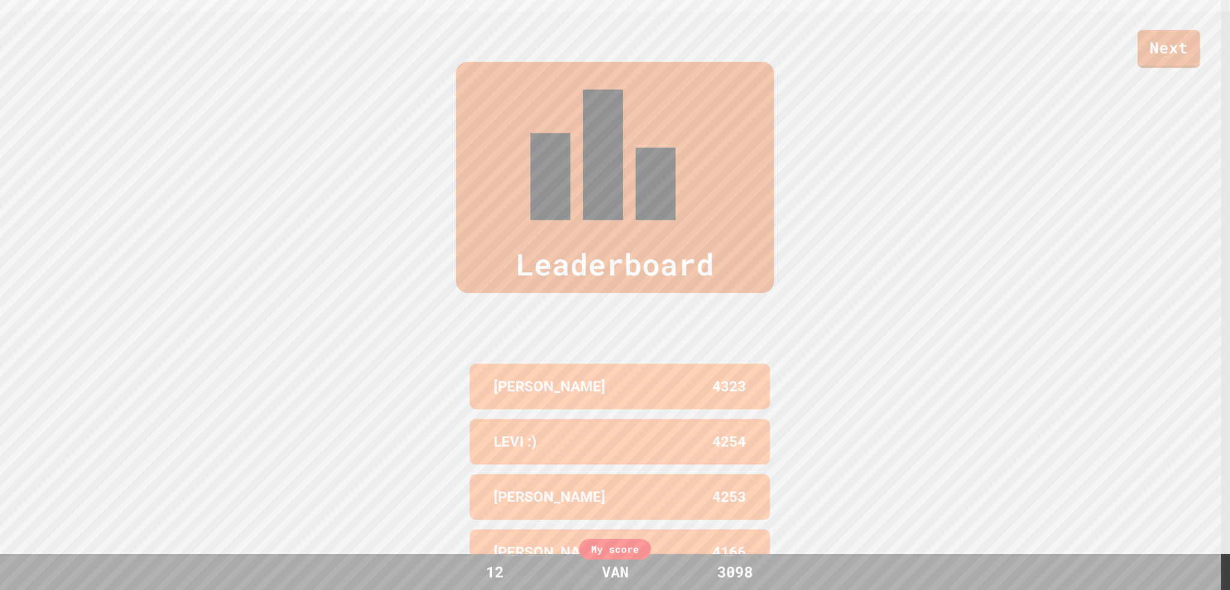
scroll to position [595, 0]
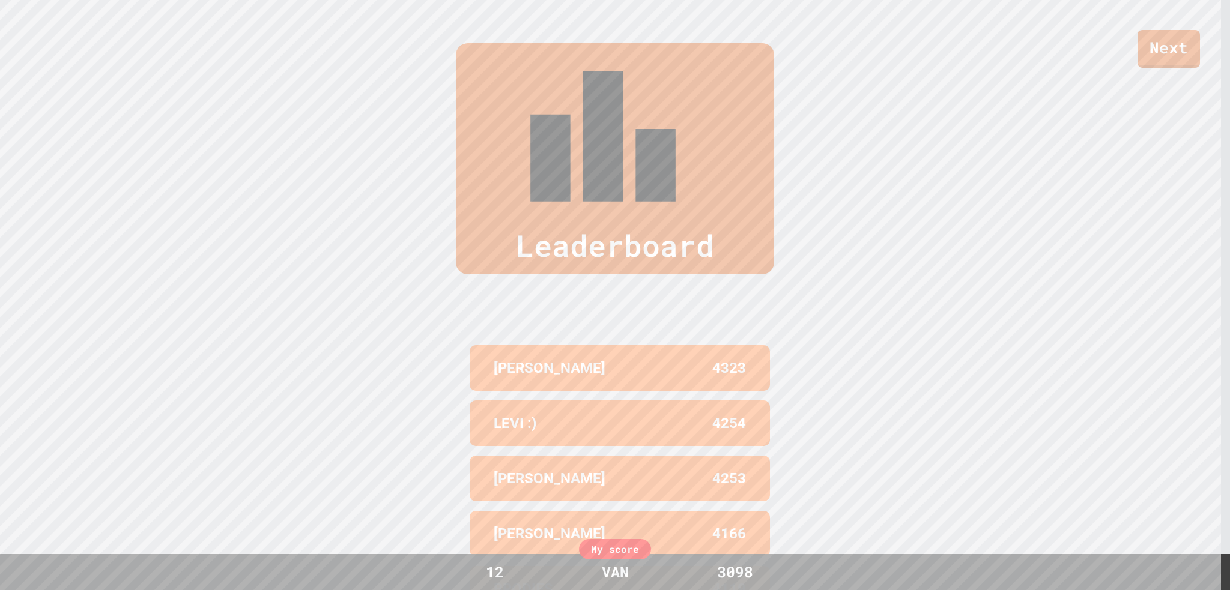
click at [598, 542] on div "My score" at bounding box center [615, 549] width 72 height 20
click at [602, 554] on div "My score" at bounding box center [615, 549] width 72 height 20
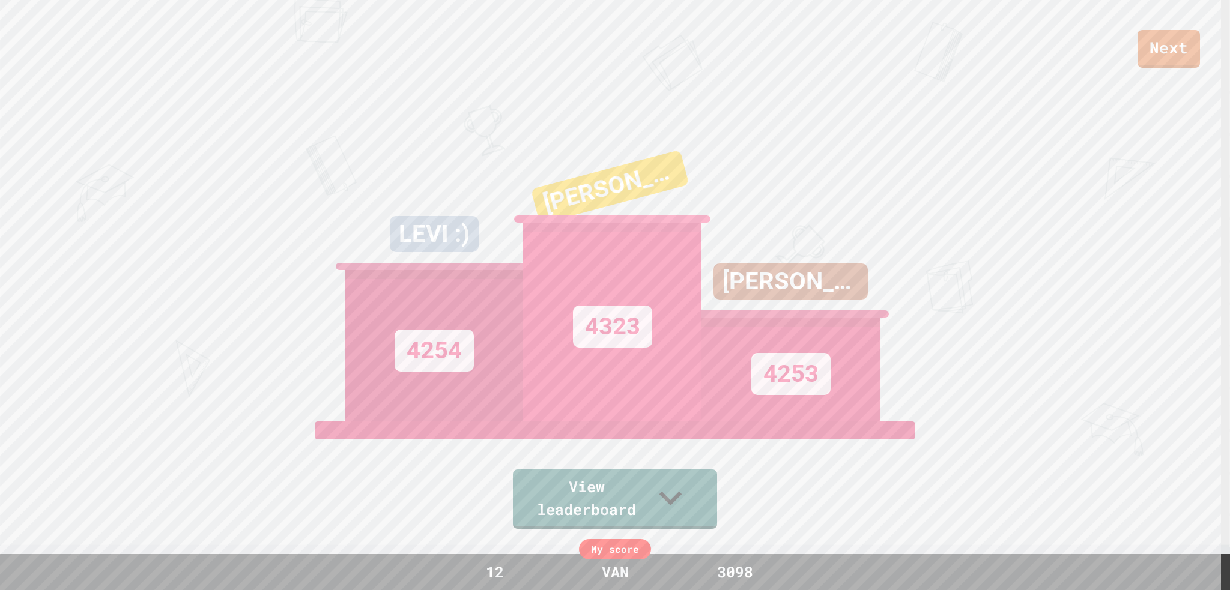
scroll to position [0, 0]
